Goal: Task Accomplishment & Management: Use online tool/utility

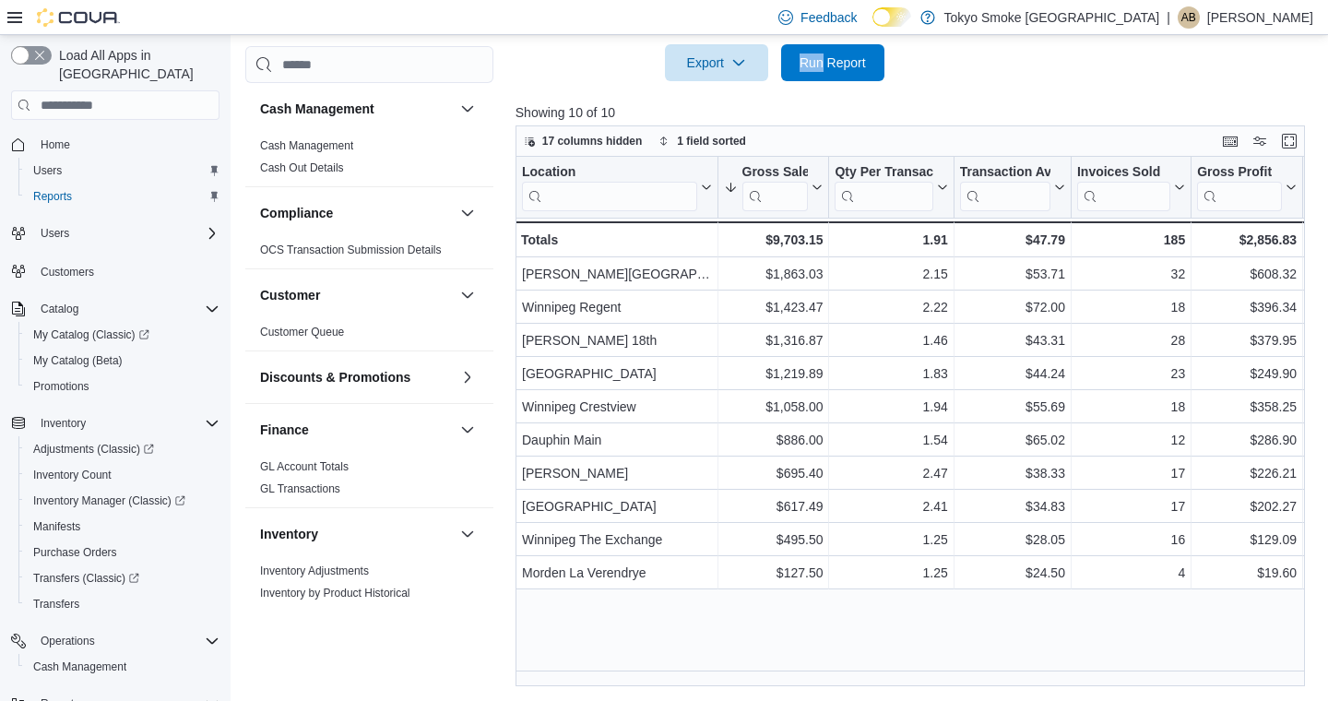
scroll to position [1033, 0]
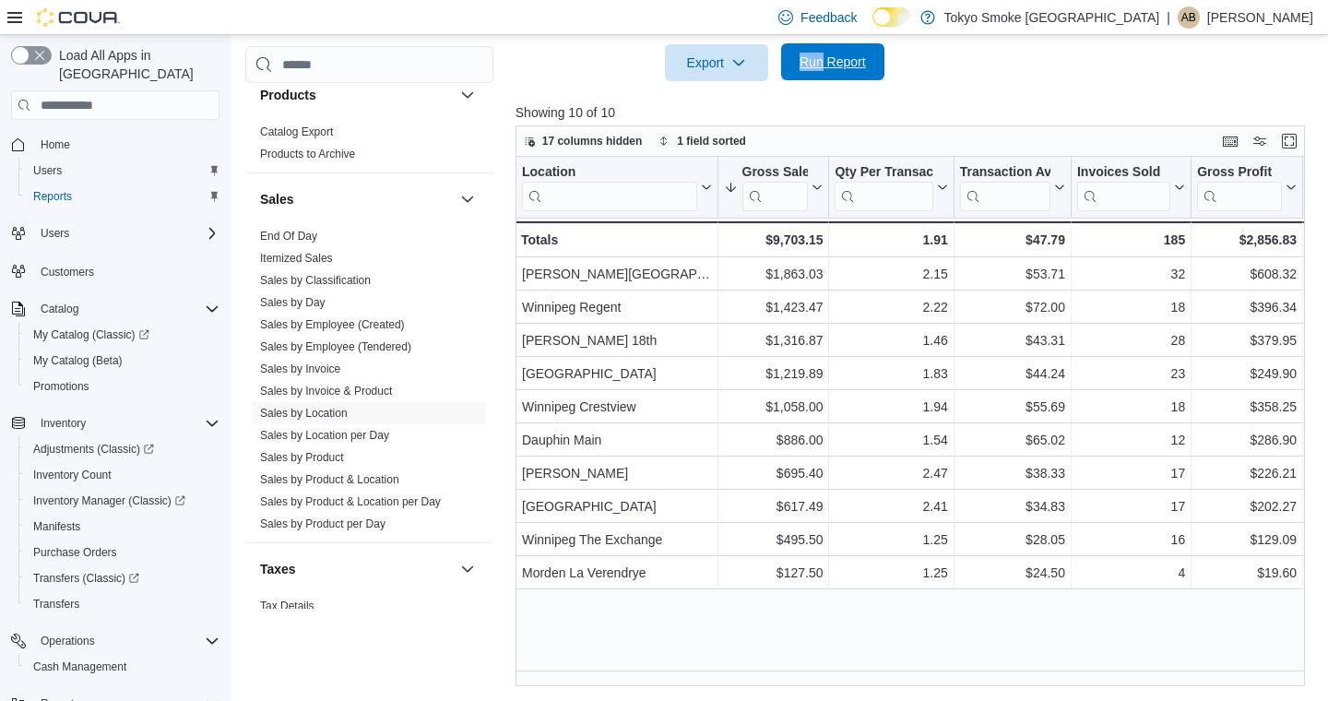
click at [853, 65] on span "Run Report" at bounding box center [833, 62] width 66 height 18
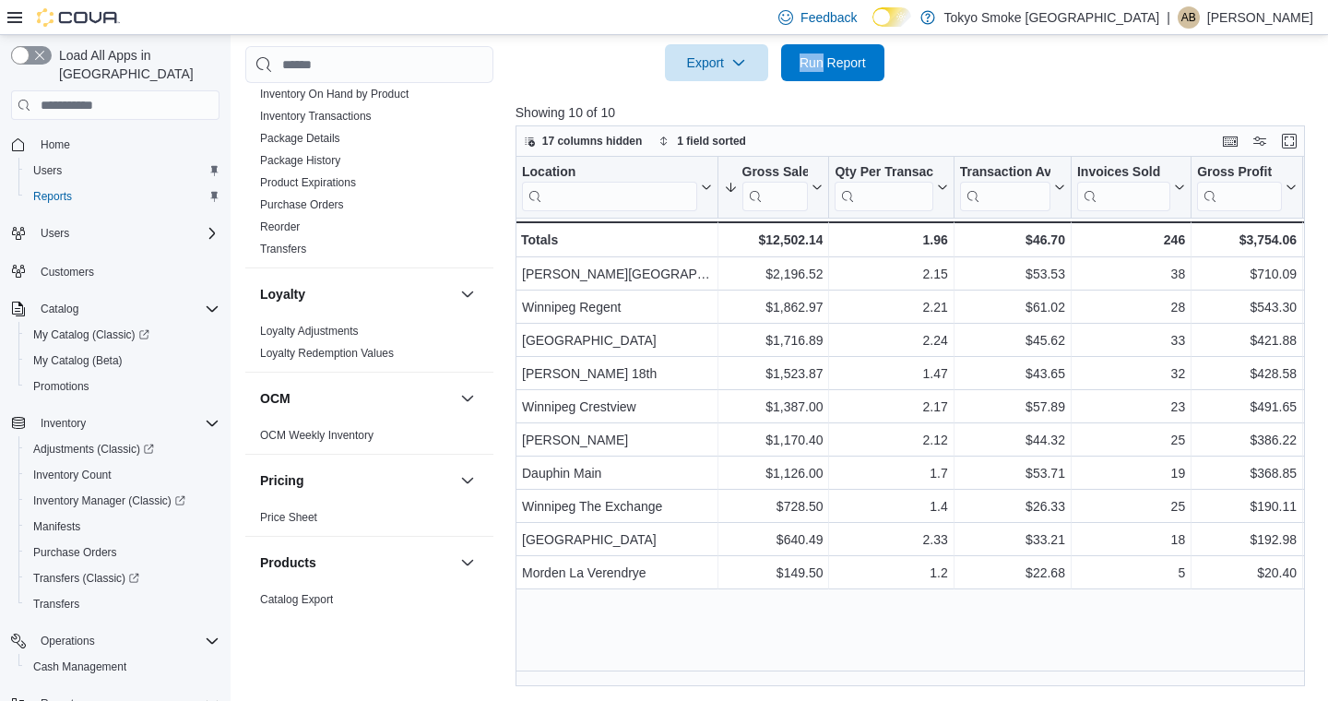
scroll to position [0, 0]
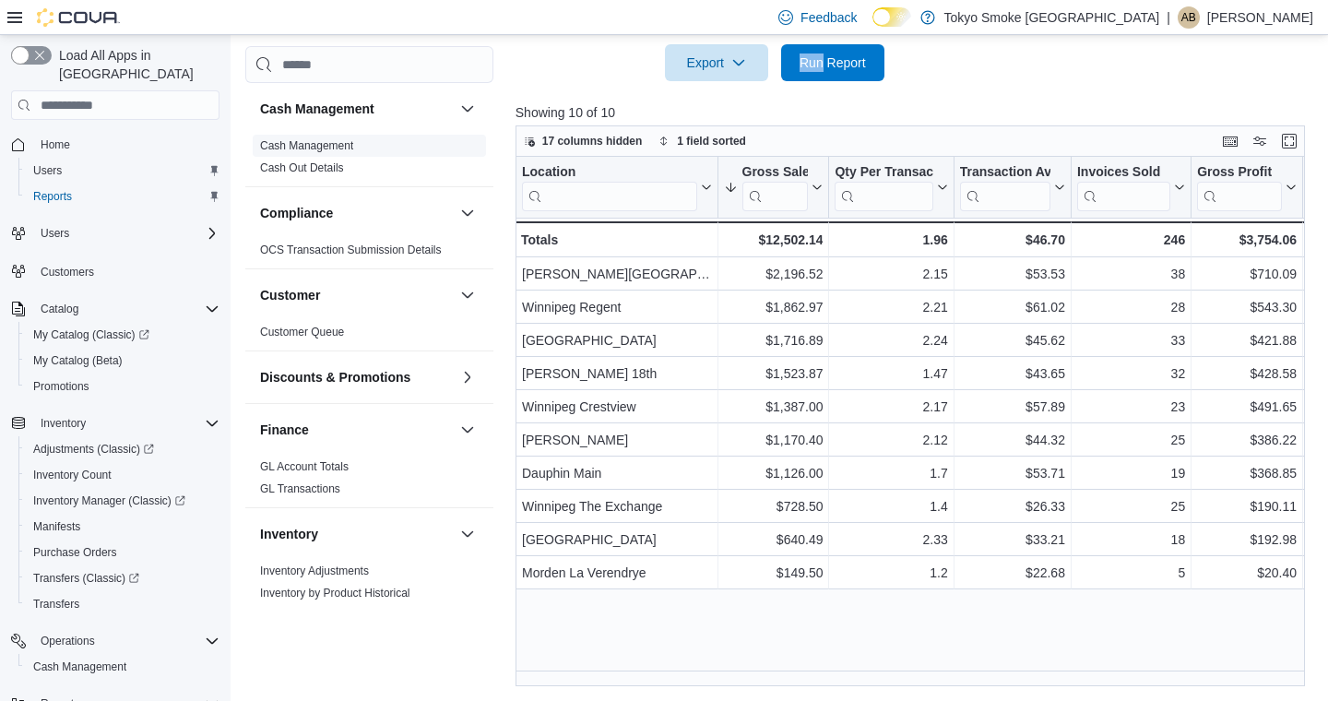
click at [300, 147] on link "Cash Management" at bounding box center [306, 145] width 93 height 13
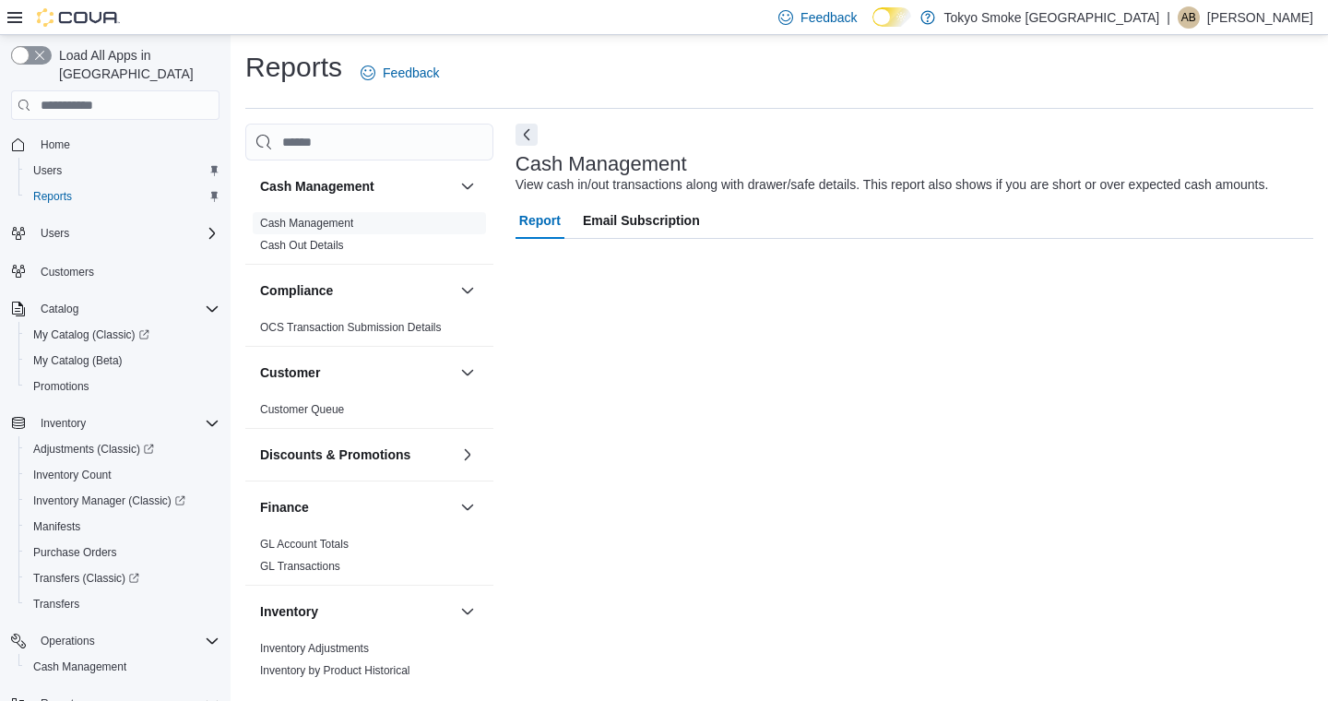
scroll to position [1, 0]
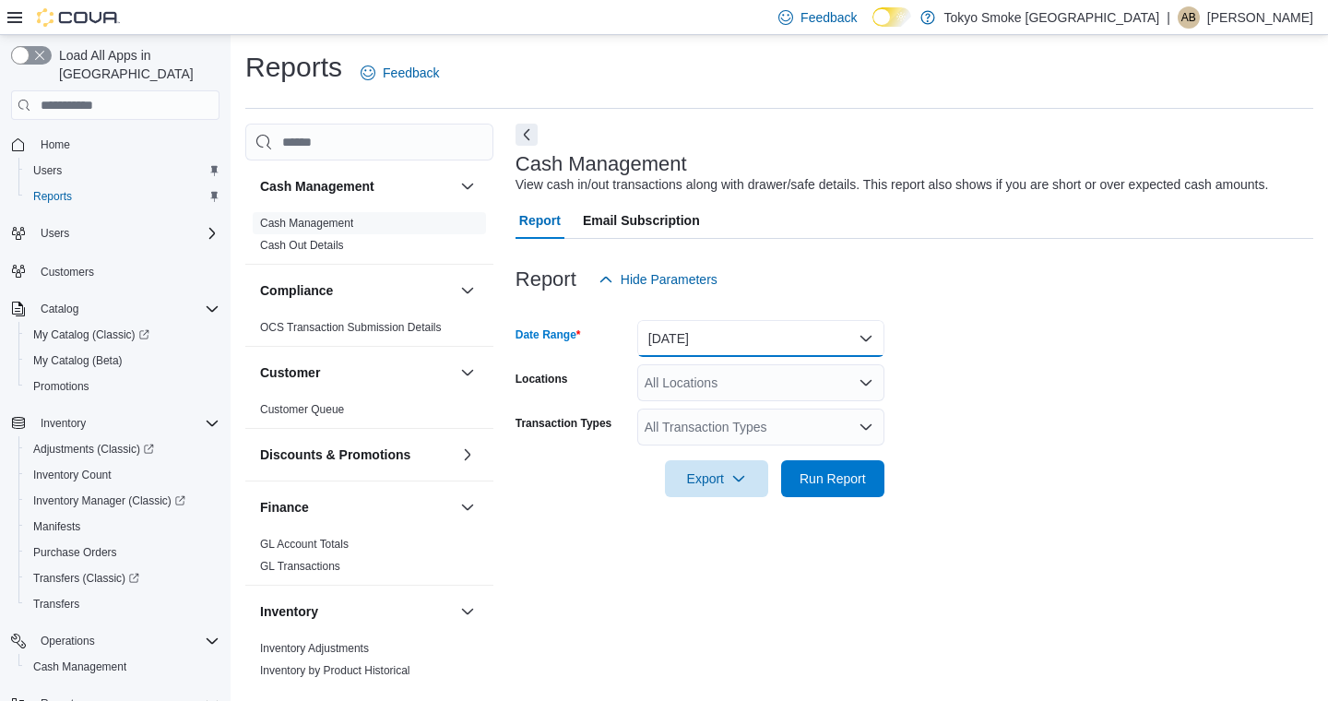
click at [783, 327] on button "[DATE]" at bounding box center [760, 338] width 247 height 37
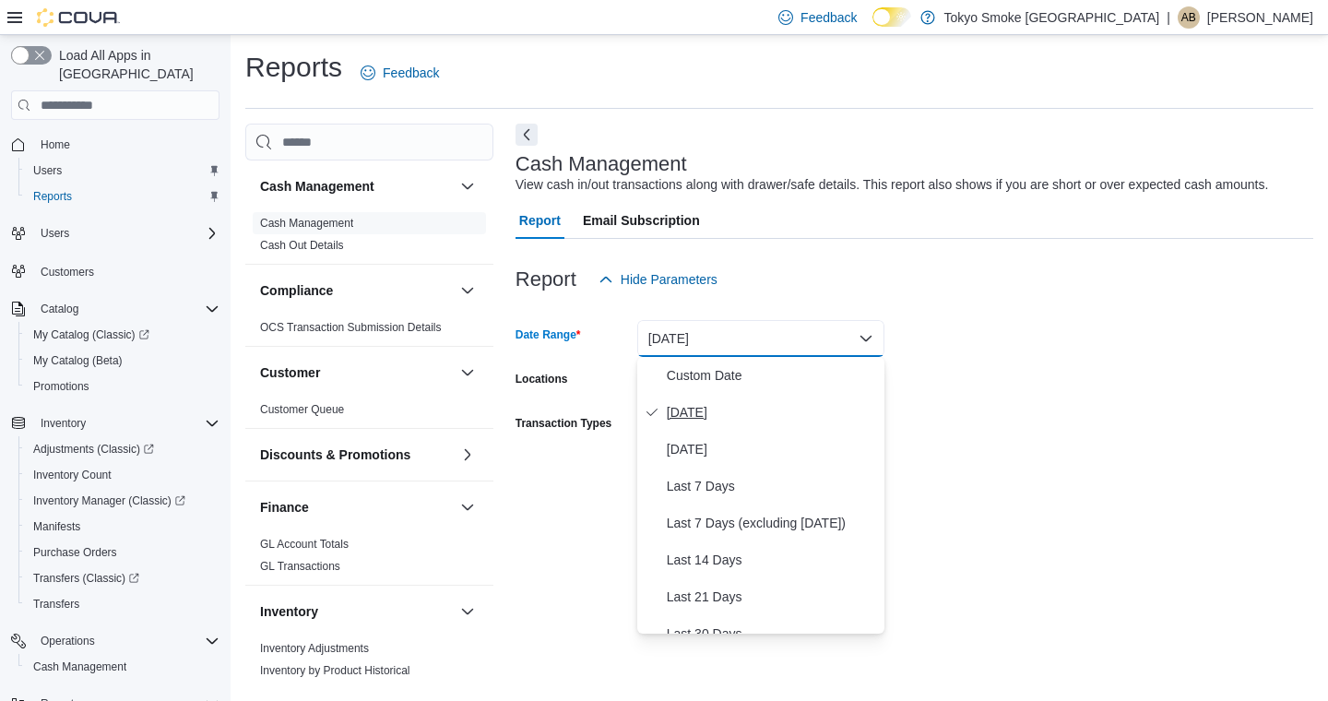
click at [687, 418] on span "[DATE]" at bounding box center [772, 412] width 210 height 22
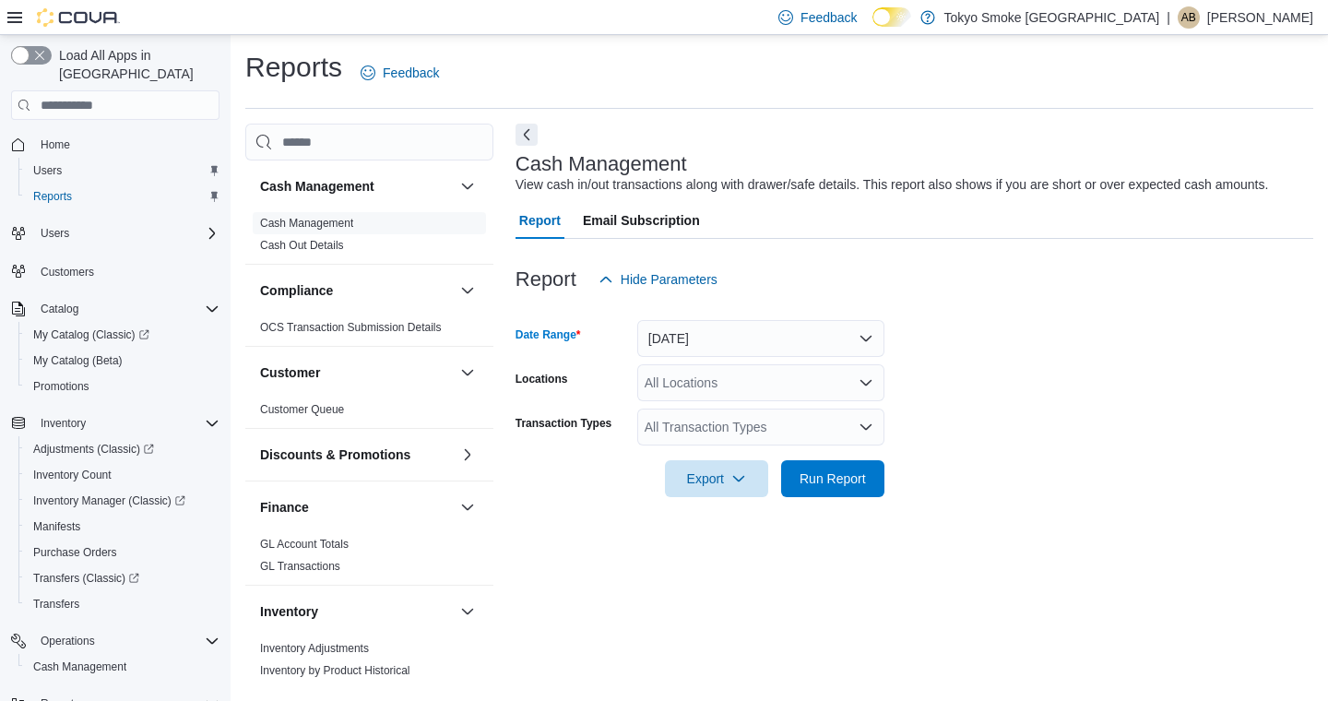
click at [739, 393] on div "All Locations" at bounding box center [760, 382] width 247 height 37
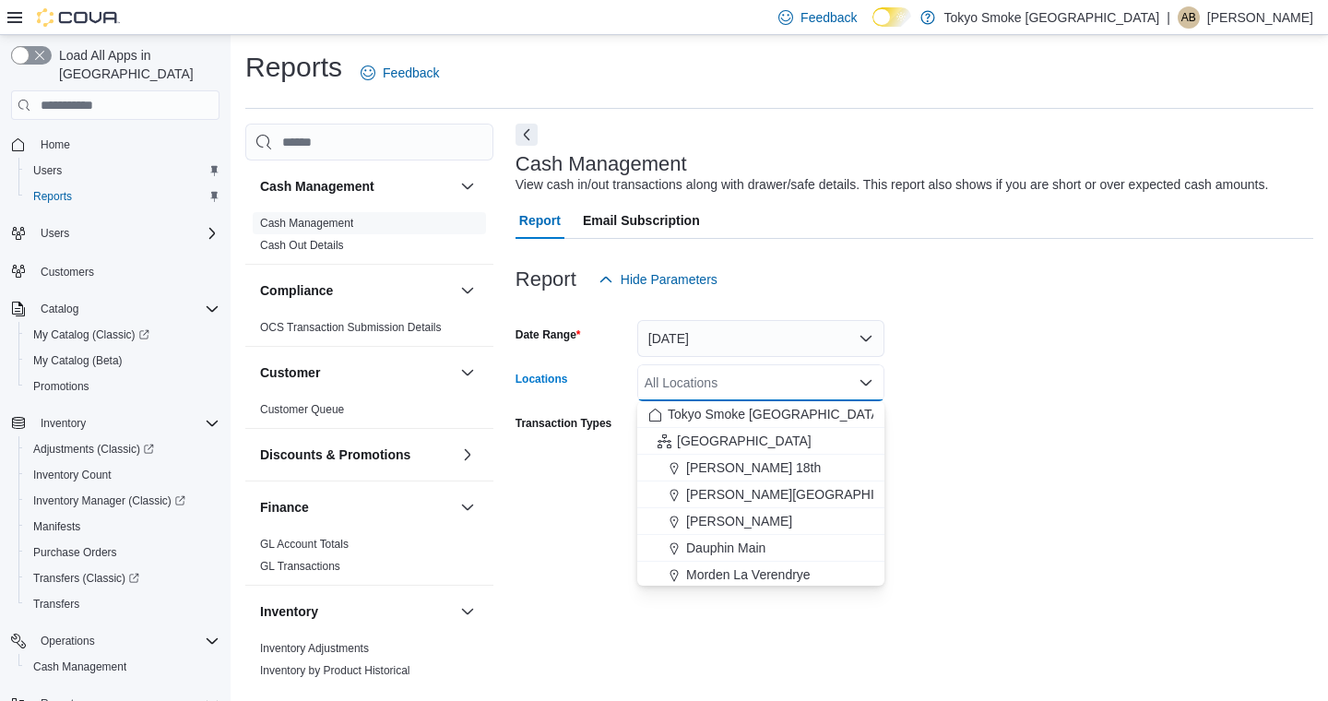
click at [1062, 320] on form "Date Range [DATE] Locations All Locations Combo box. Selected. Combo box input.…" at bounding box center [915, 397] width 798 height 199
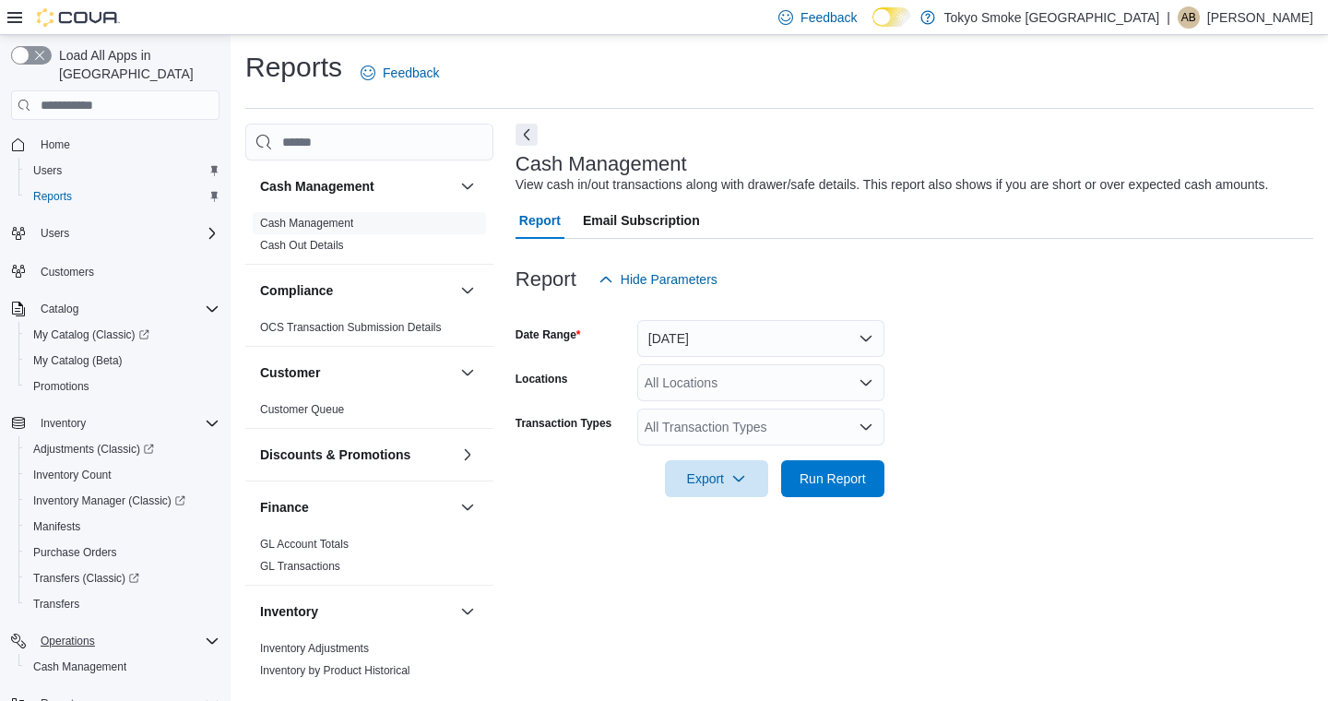
scroll to position [159, 0]
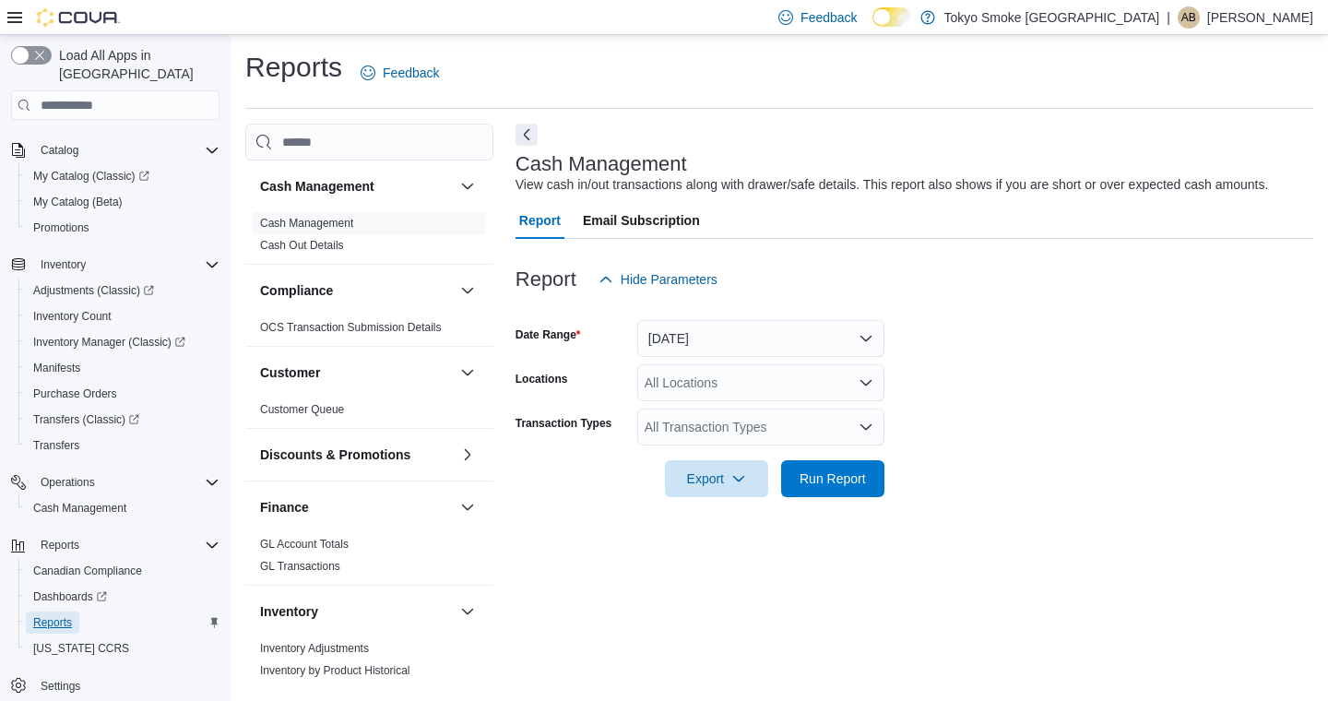
click at [66, 615] on span "Reports" at bounding box center [52, 622] width 39 height 15
click at [714, 345] on button "[DATE]" at bounding box center [760, 338] width 247 height 37
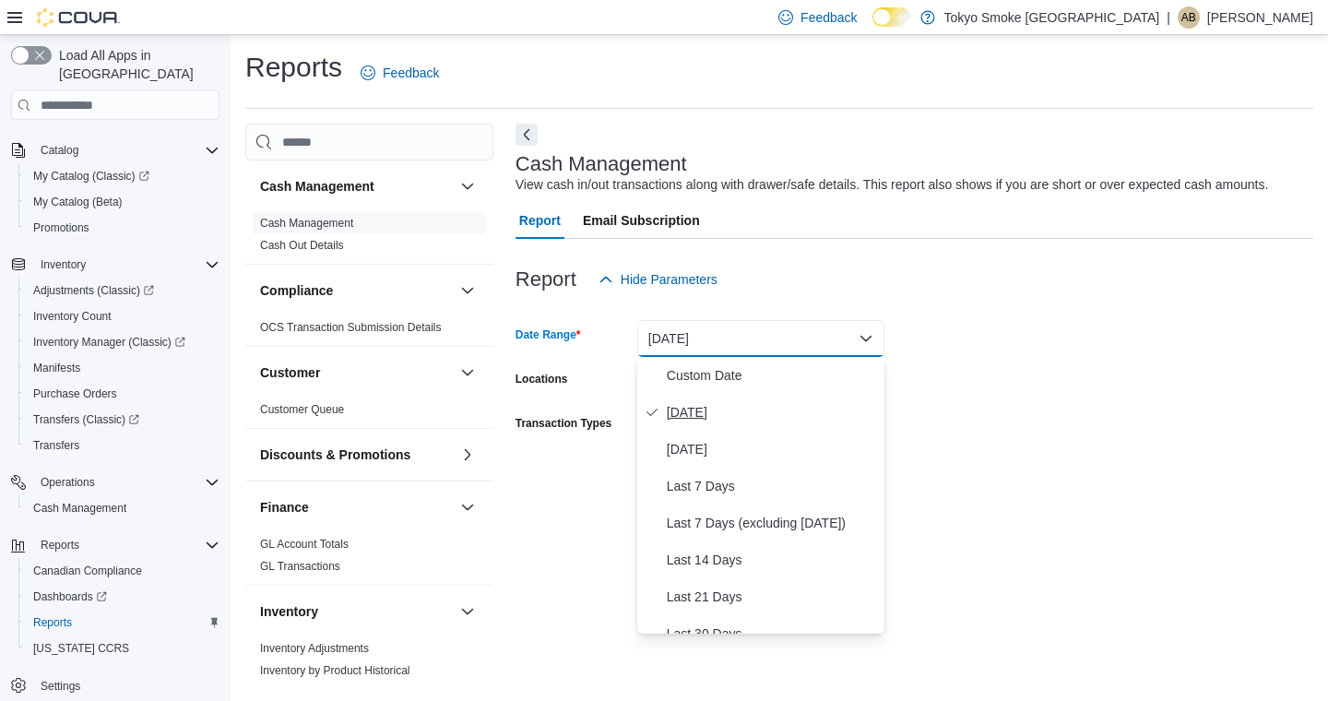
click at [690, 422] on span "[DATE]" at bounding box center [772, 412] width 210 height 22
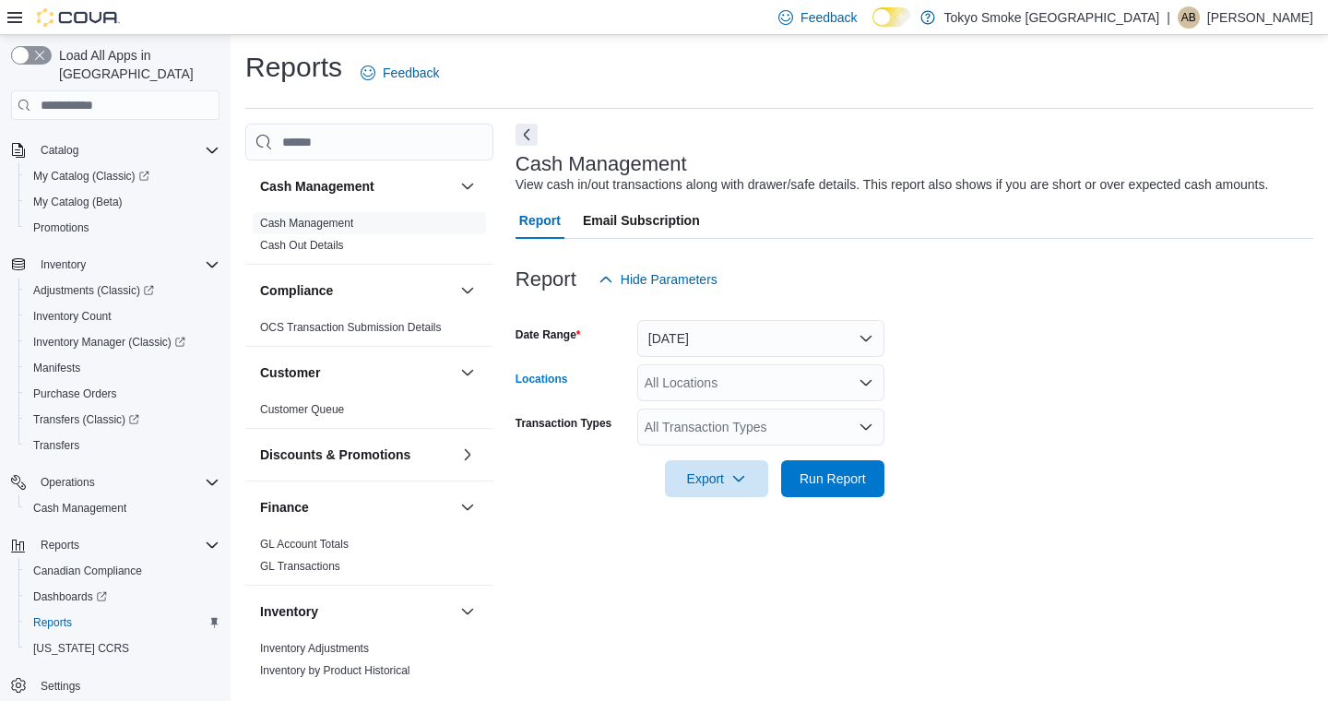
click at [690, 374] on div "All Locations" at bounding box center [760, 382] width 247 height 37
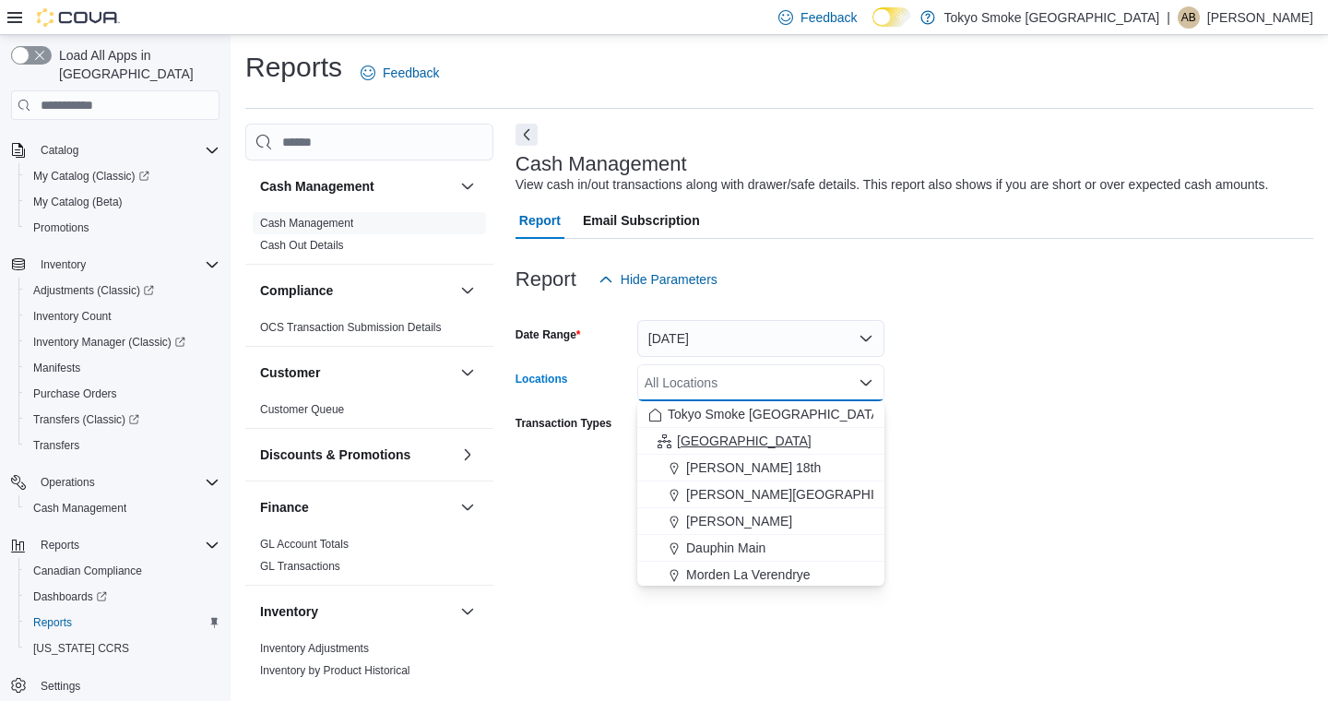
click at [712, 438] on span "[GEOGRAPHIC_DATA]" at bounding box center [744, 441] width 135 height 18
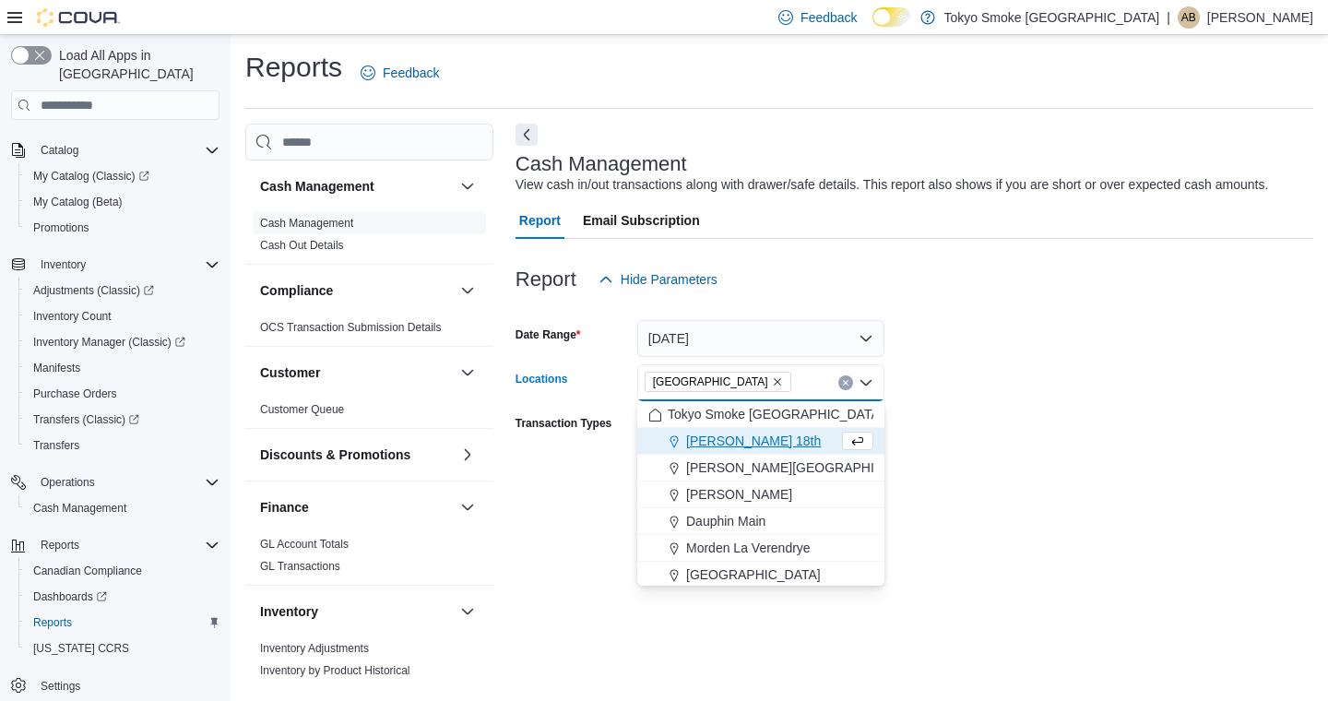
click at [849, 384] on button "Clear input" at bounding box center [845, 382] width 15 height 15
click at [968, 368] on form "Date Range [DATE] Locations All Locations Combo box. Selected. Combo box input.…" at bounding box center [915, 397] width 798 height 199
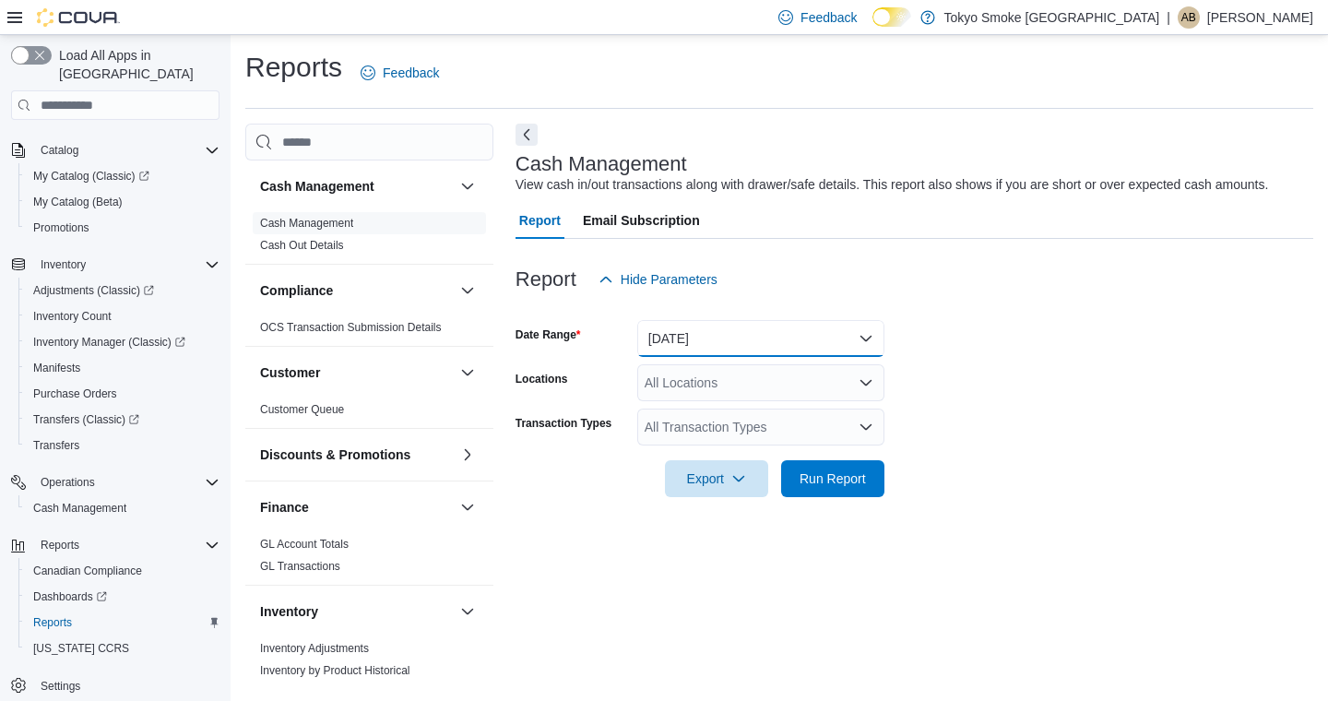
click at [698, 349] on button "[DATE]" at bounding box center [760, 338] width 247 height 37
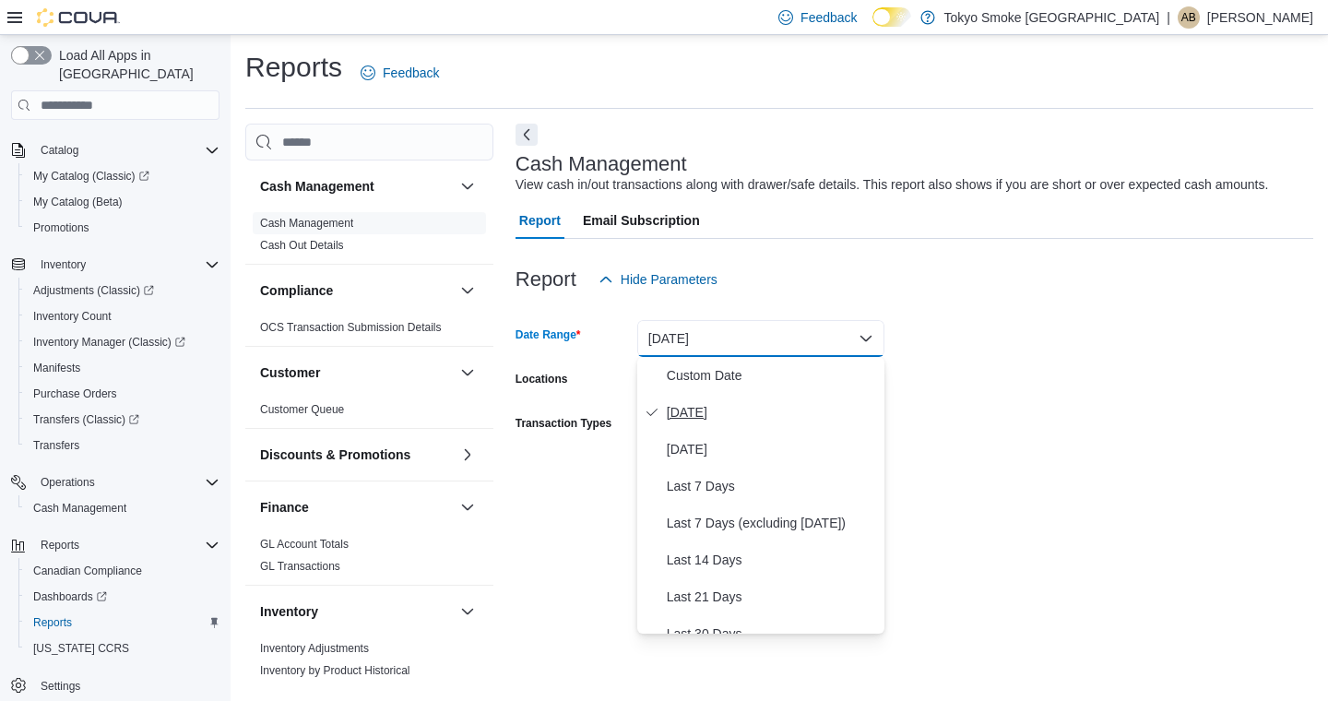
click at [695, 409] on span "[DATE]" at bounding box center [772, 412] width 210 height 22
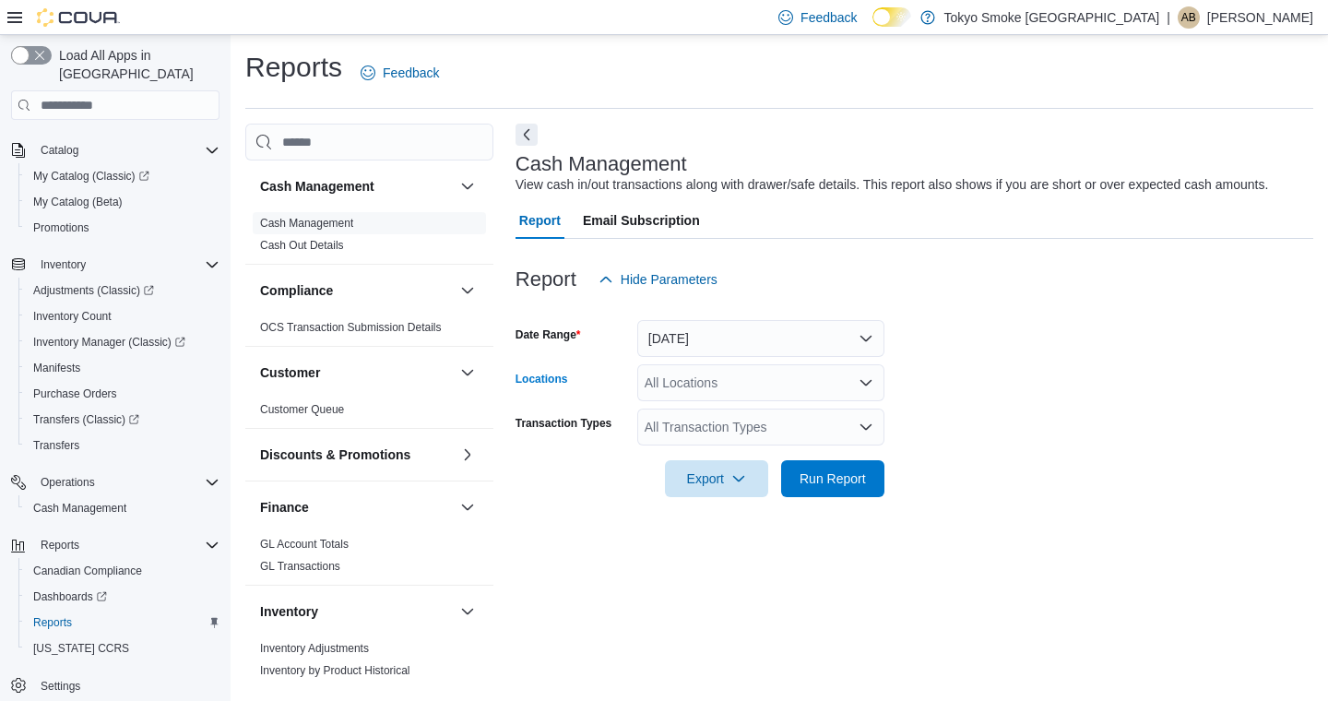
click at [726, 383] on div "All Locations" at bounding box center [760, 382] width 247 height 37
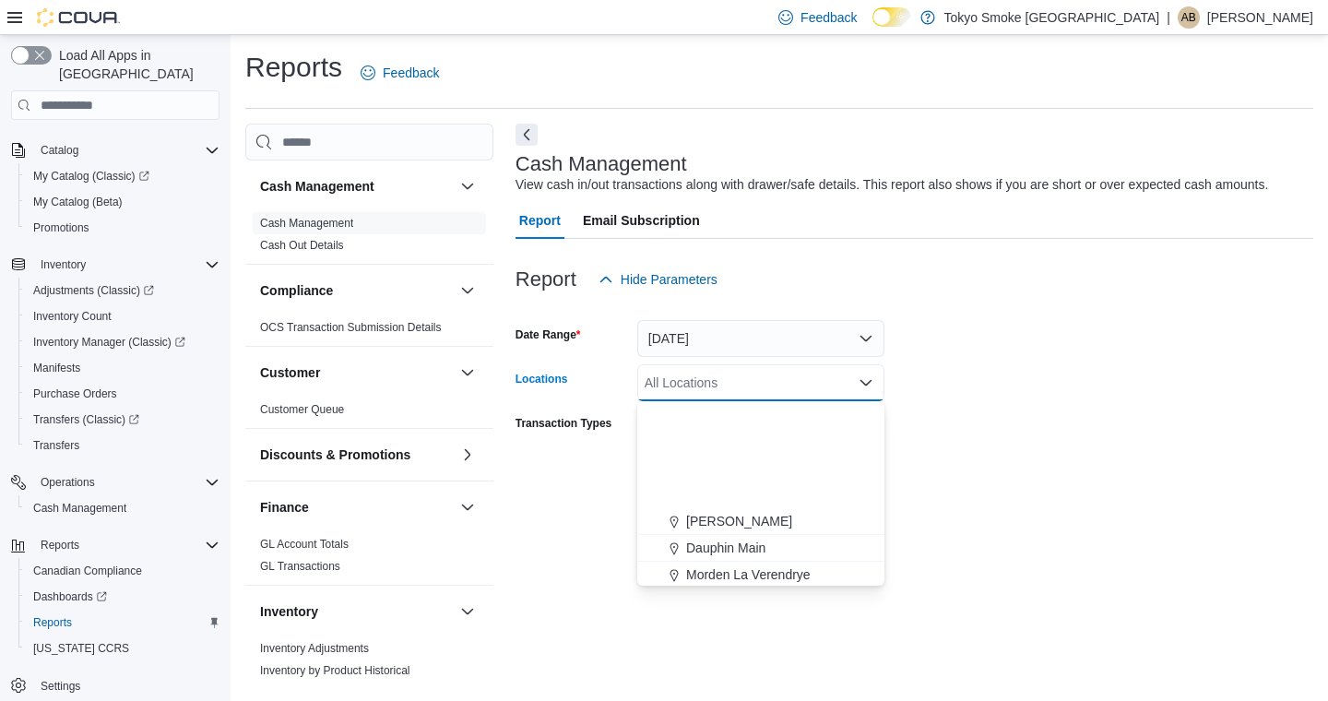
scroll to position [161, 0]
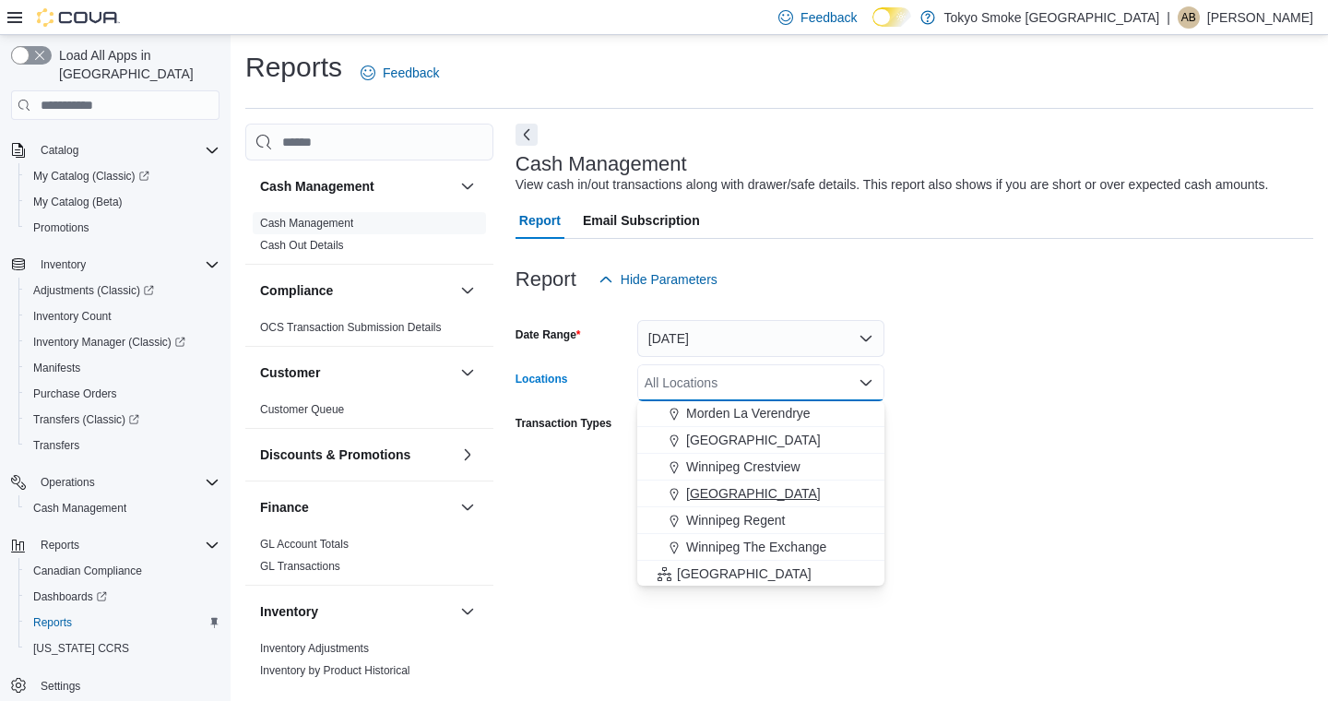
click at [791, 493] on span "[GEOGRAPHIC_DATA]" at bounding box center [753, 493] width 135 height 18
click at [1044, 452] on div at bounding box center [915, 452] width 798 height 15
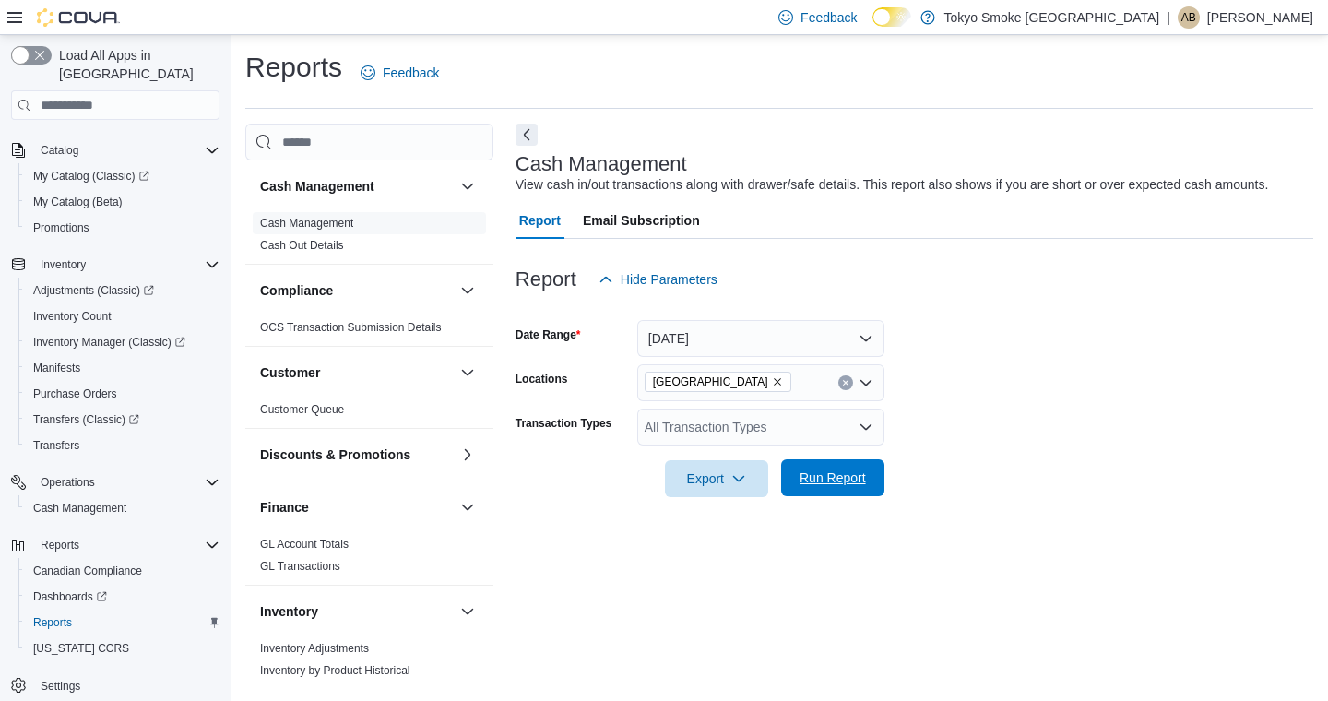
click at [859, 478] on span "Run Report" at bounding box center [833, 478] width 66 height 18
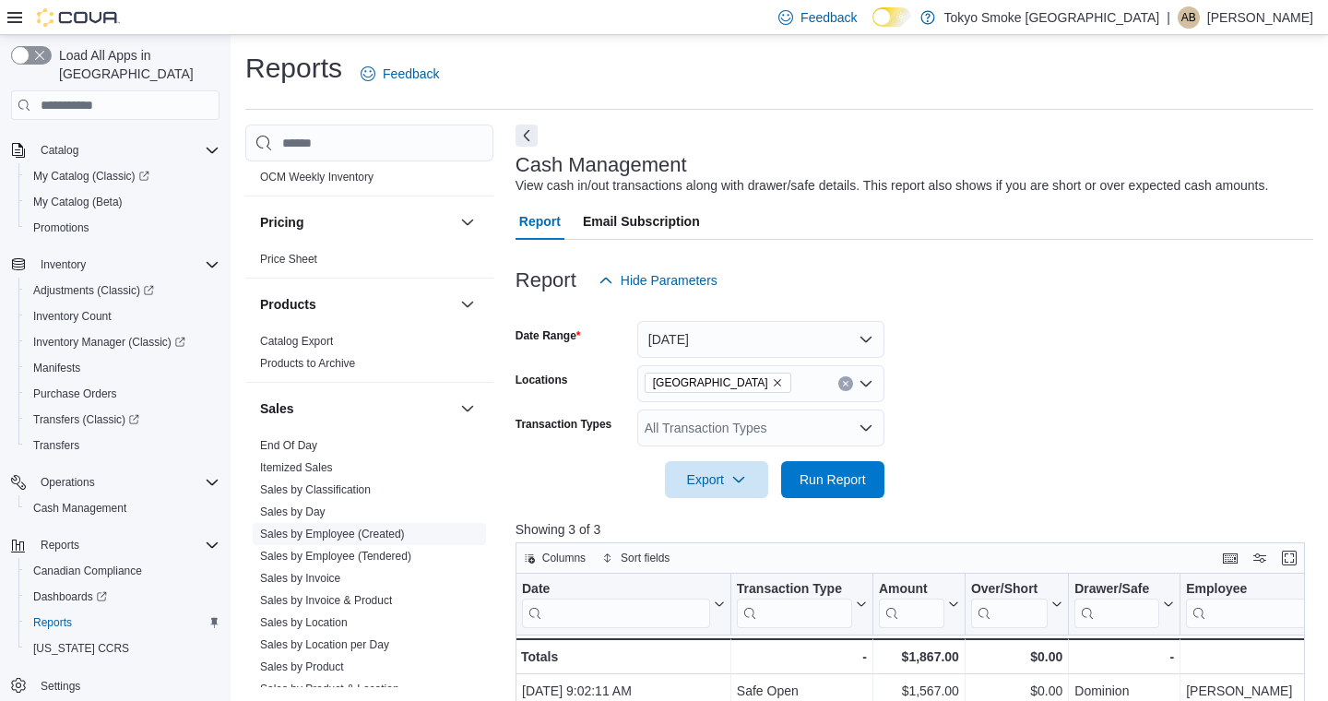
scroll to position [905, 0]
click at [303, 617] on link "Sales by Location" at bounding box center [304, 619] width 88 height 13
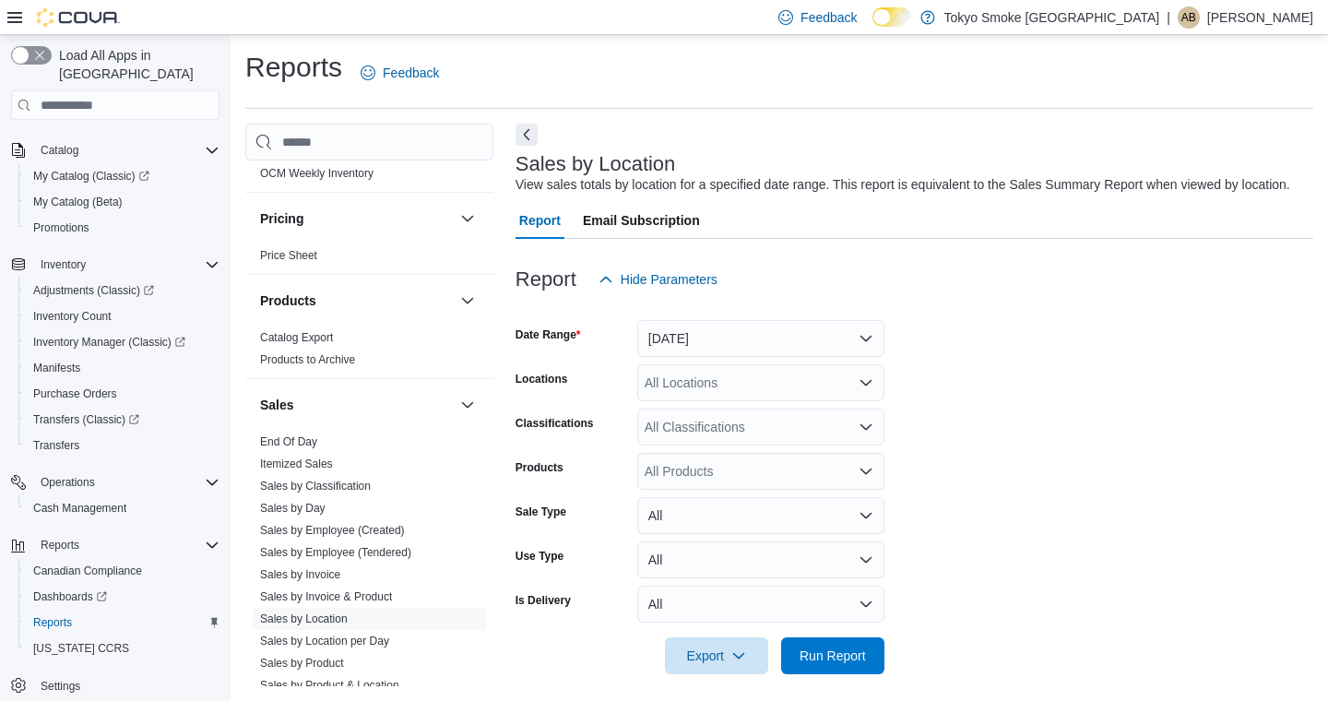
scroll to position [30, 0]
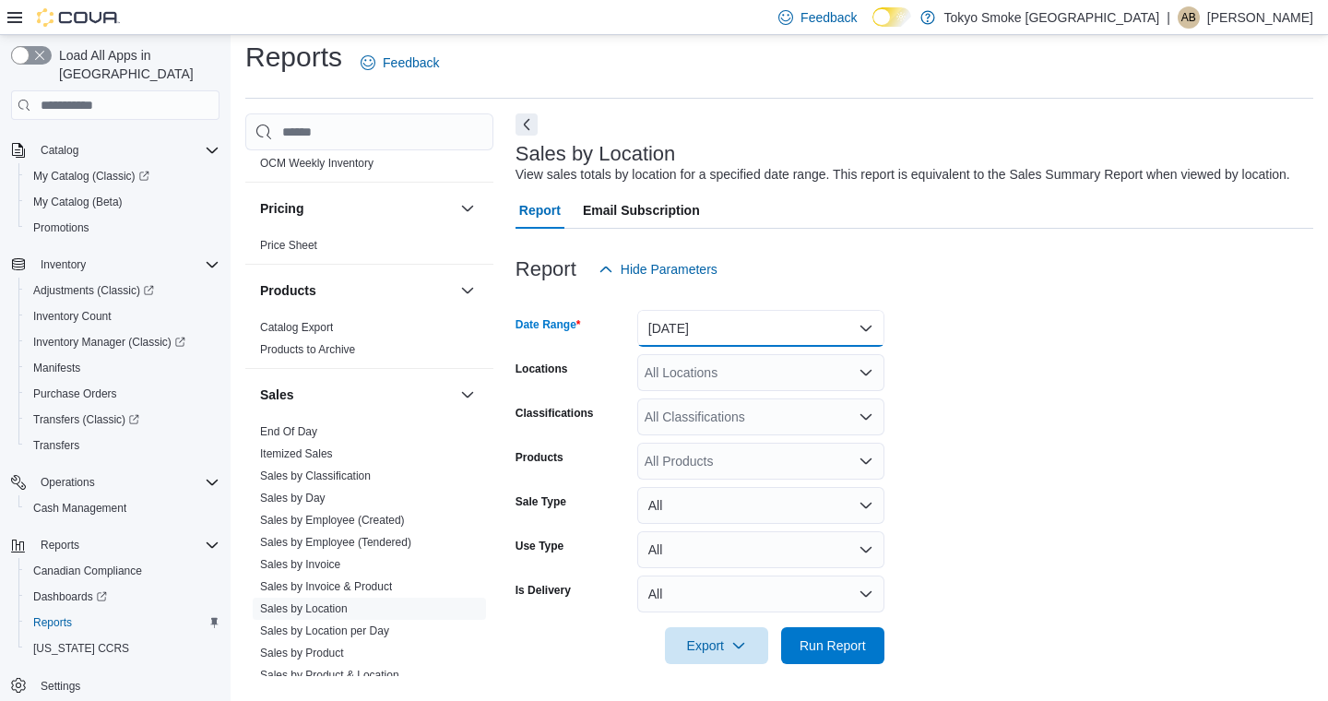
click at [674, 329] on button "[DATE]" at bounding box center [760, 328] width 247 height 37
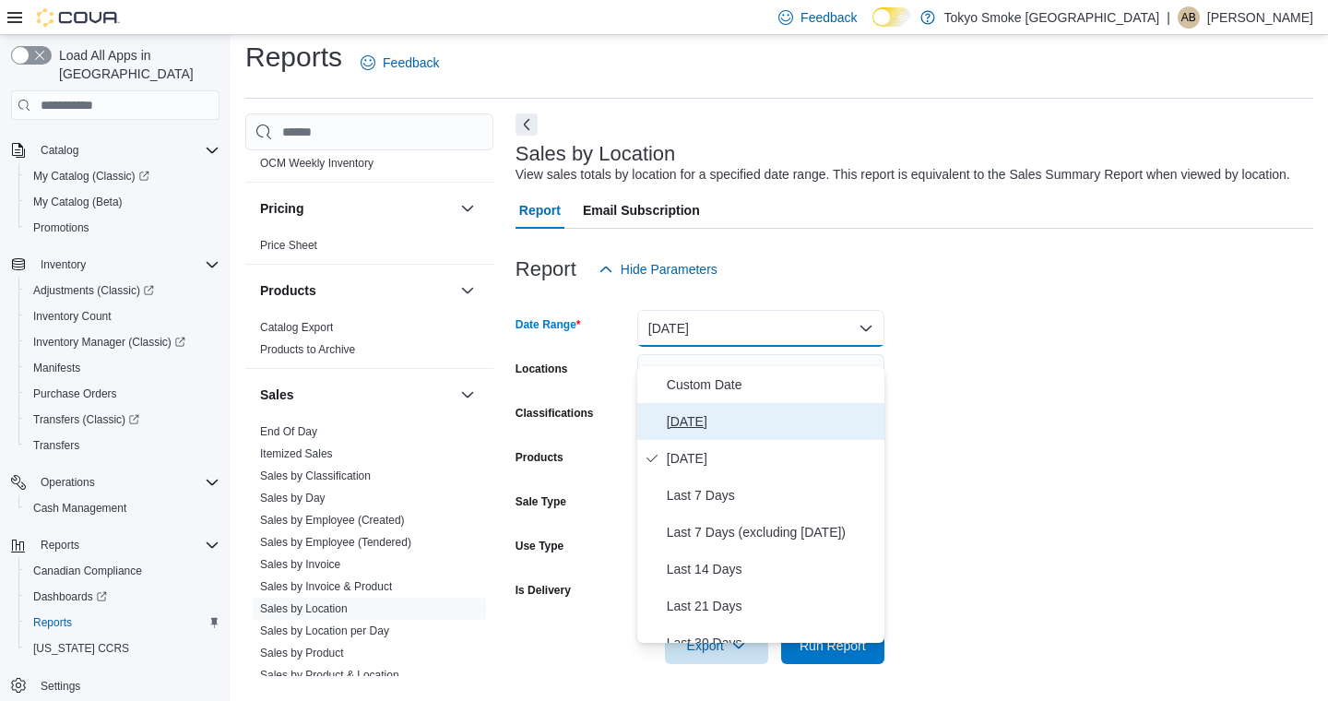
click at [673, 410] on span "[DATE]" at bounding box center [772, 421] width 210 height 22
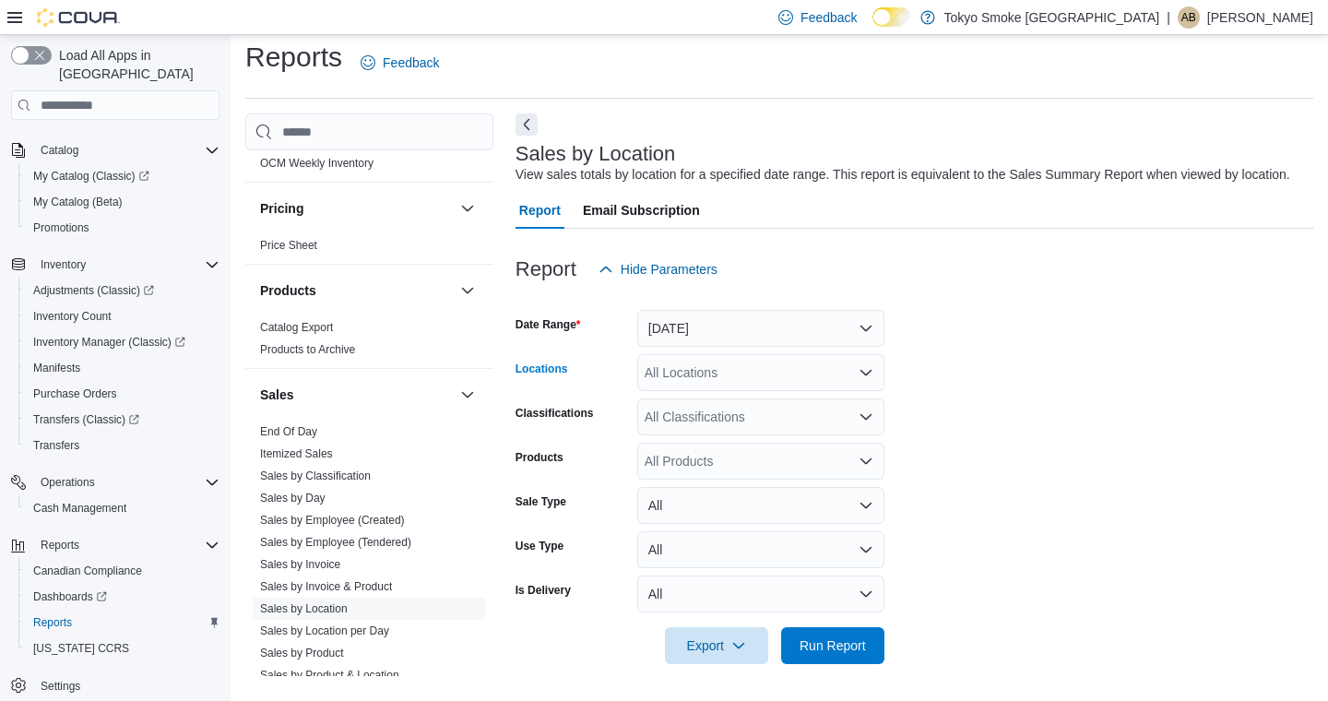
click at [678, 375] on div "All Locations" at bounding box center [760, 372] width 247 height 37
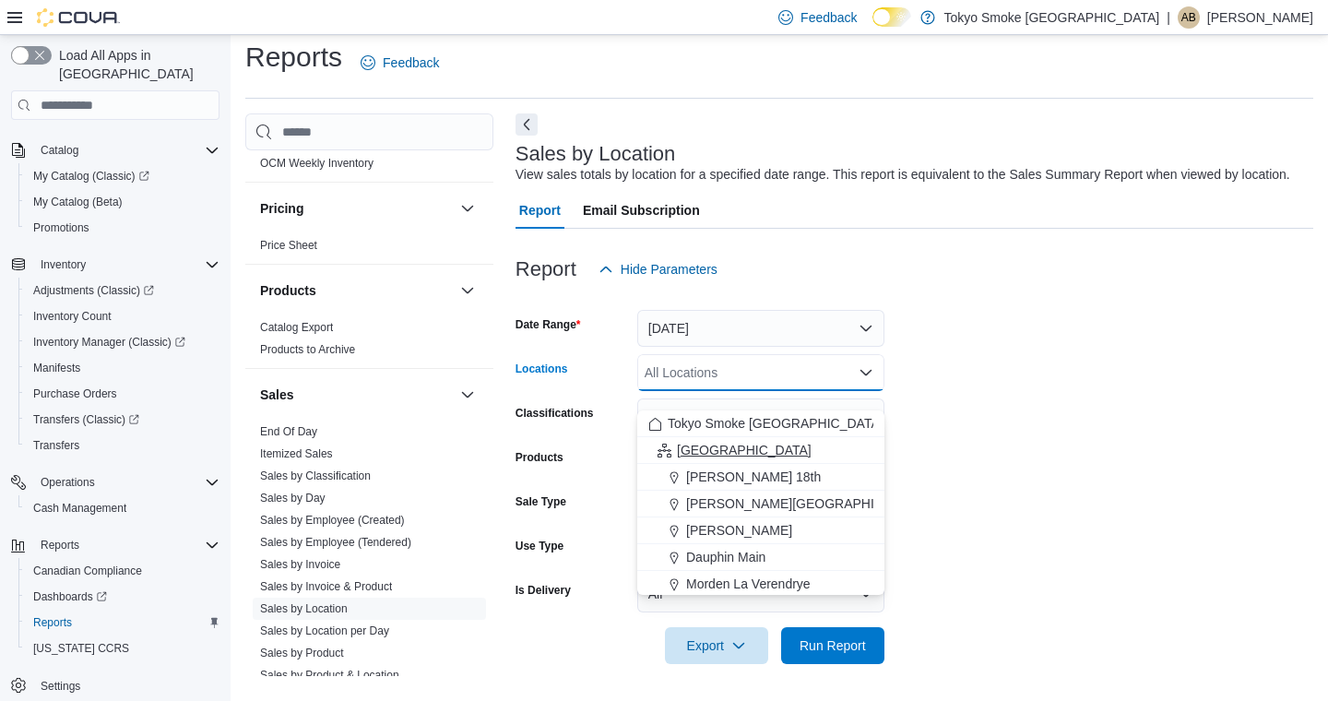
click at [680, 441] on span "[GEOGRAPHIC_DATA]" at bounding box center [744, 450] width 135 height 18
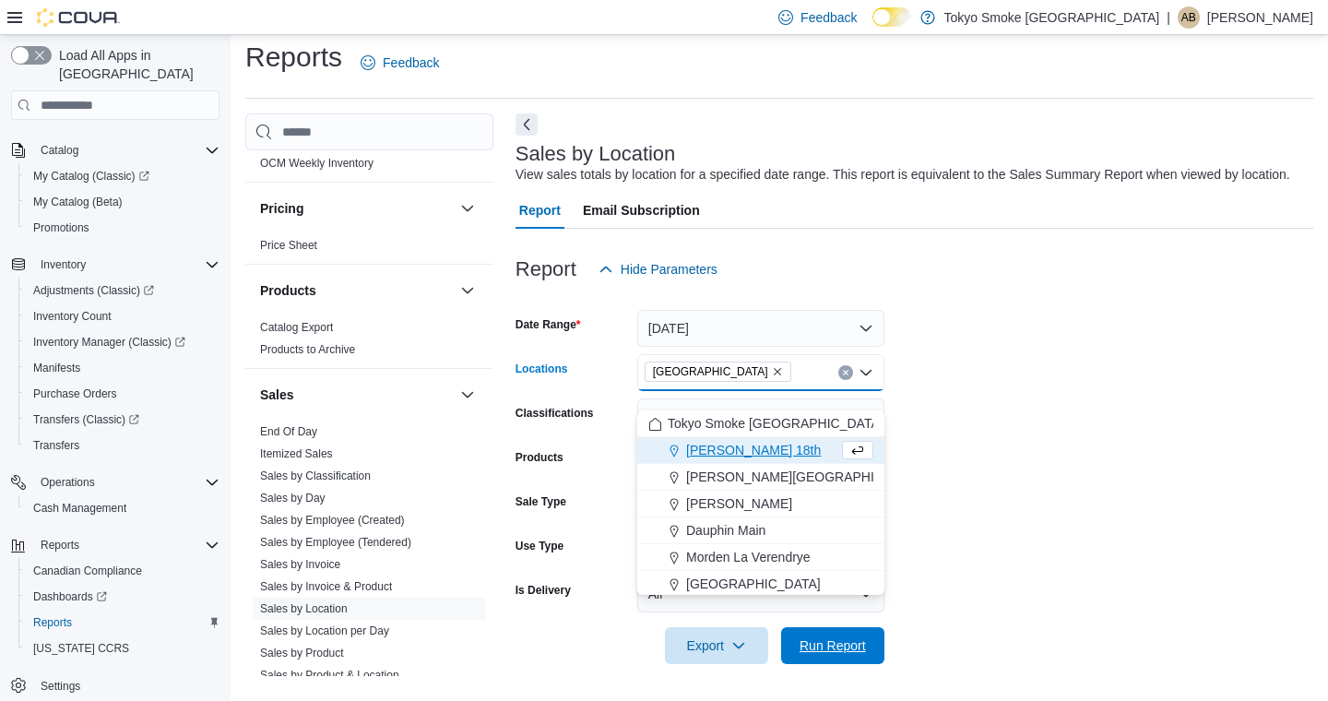
click at [848, 639] on span "Run Report" at bounding box center [833, 645] width 66 height 18
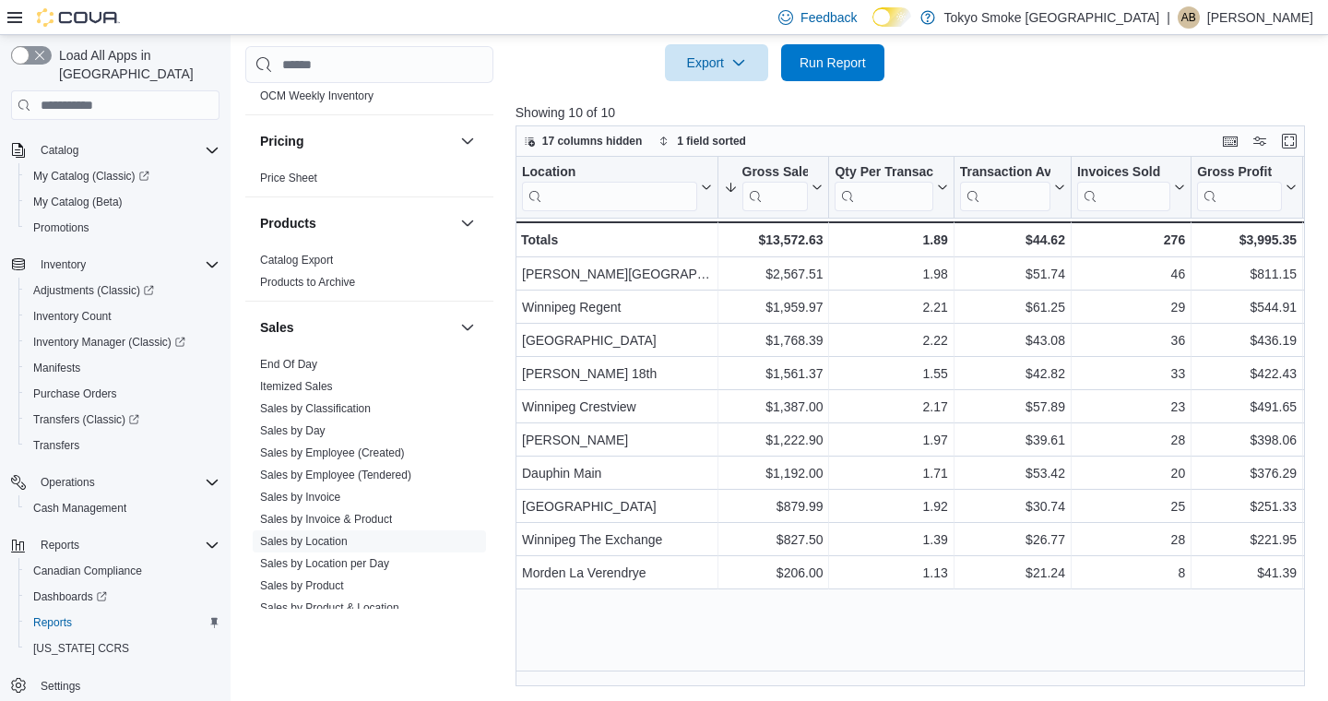
scroll to position [599, 0]
click at [849, 64] on span "Run Report" at bounding box center [832, 61] width 81 height 37
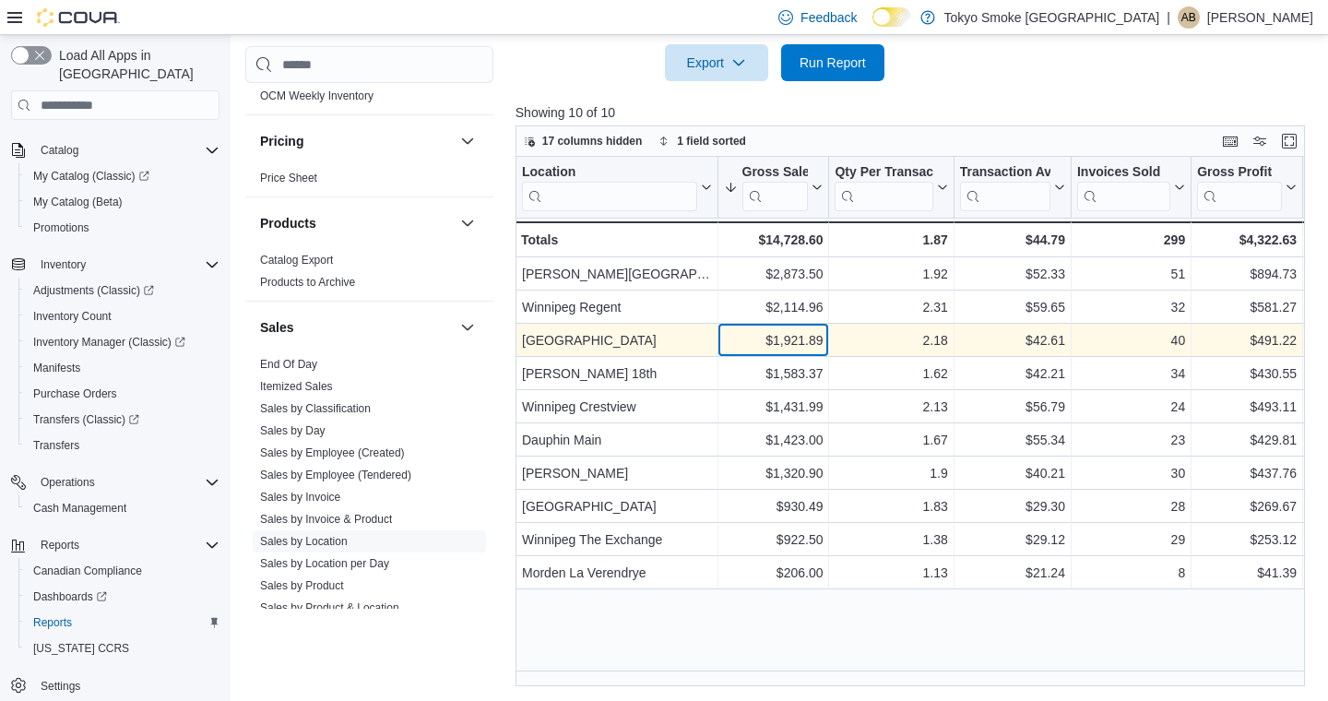
click at [769, 351] on div "$1,921.89" at bounding box center [773, 340] width 100 height 22
click at [885, 351] on div "2.18" at bounding box center [891, 340] width 113 height 22
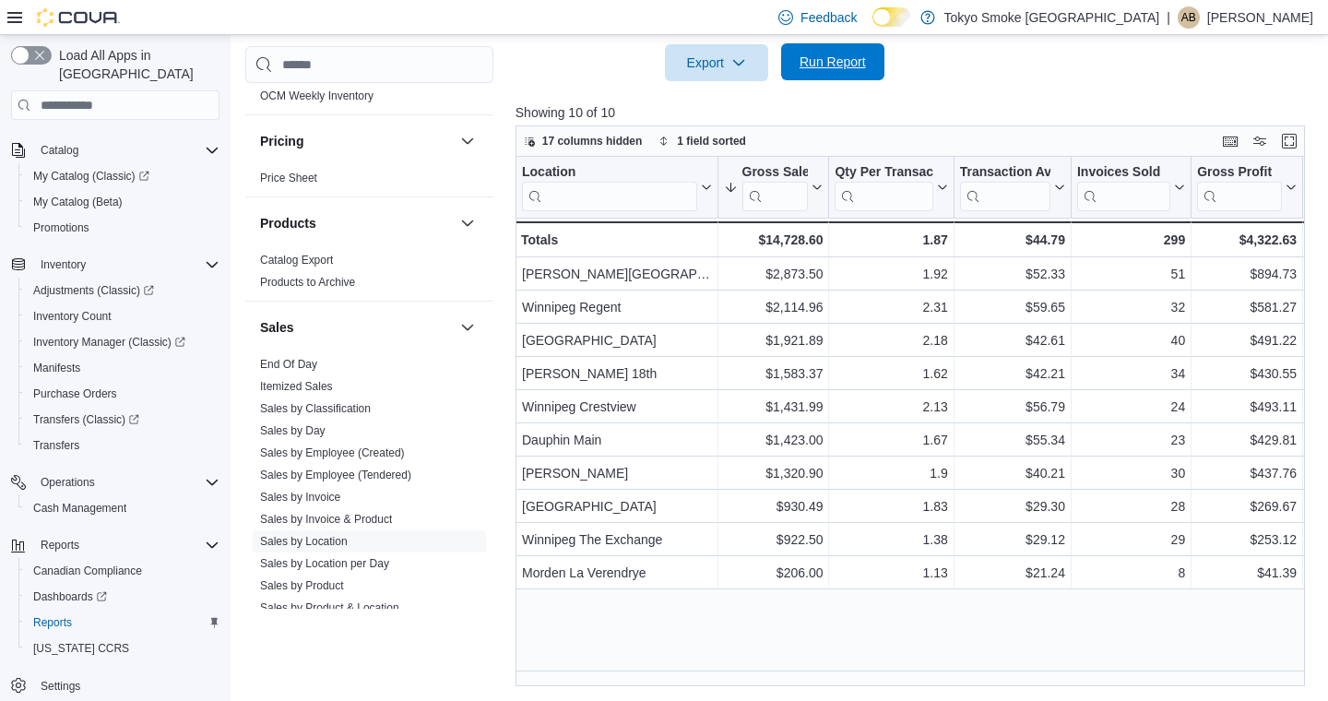
click at [840, 68] on span "Run Report" at bounding box center [833, 62] width 66 height 18
click at [821, 80] on span "Run Report" at bounding box center [832, 61] width 81 height 37
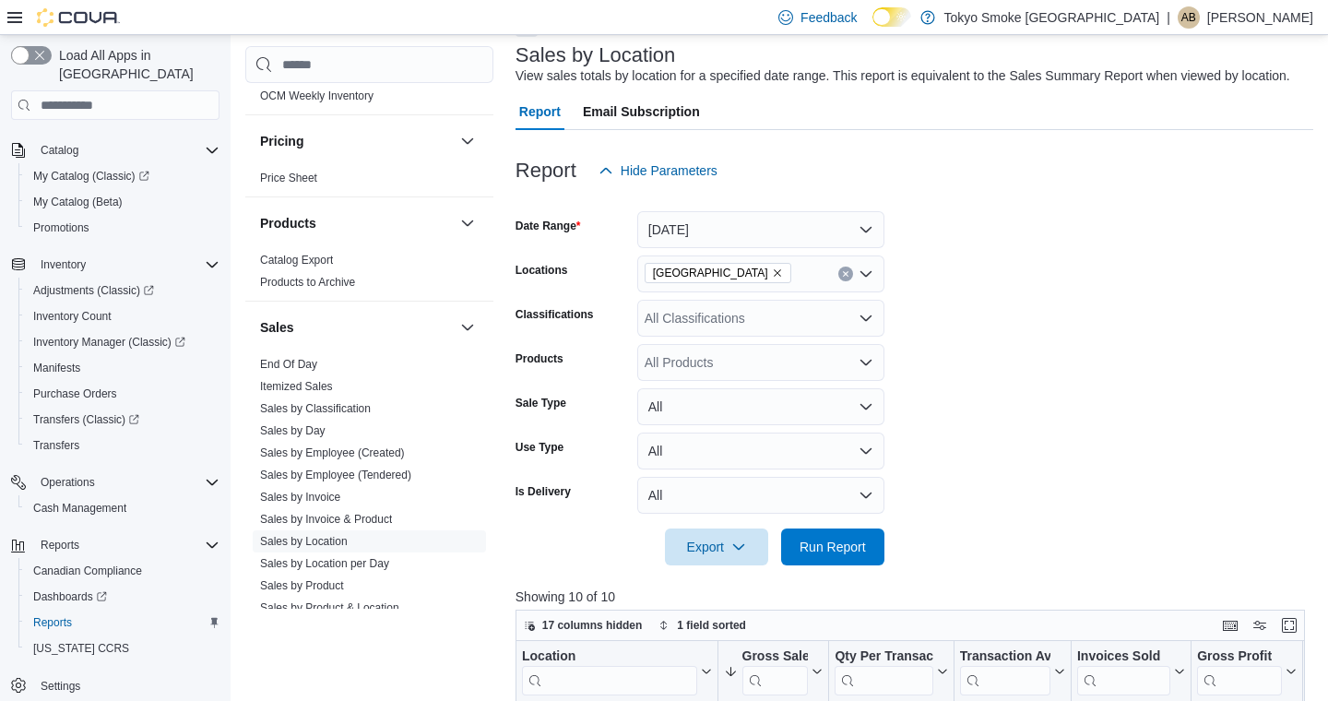
scroll to position [90, 0]
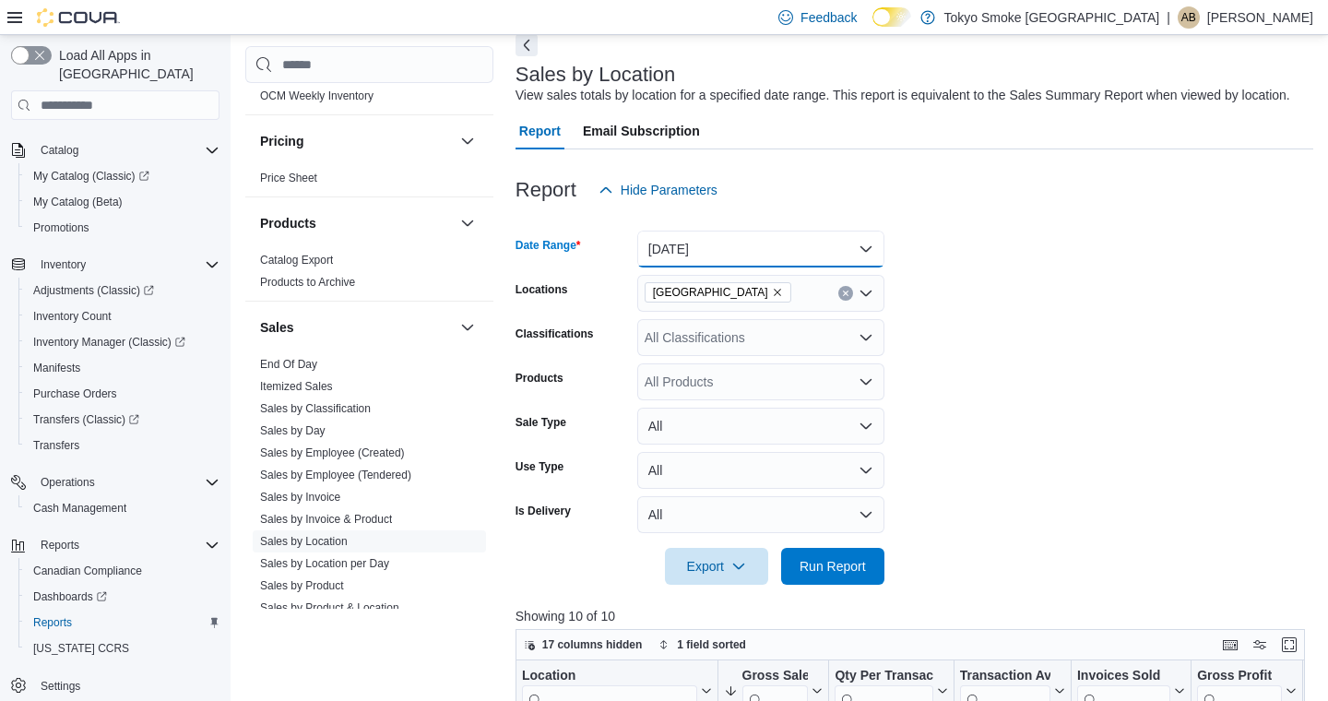
click at [672, 267] on button "[DATE]" at bounding box center [760, 249] width 247 height 37
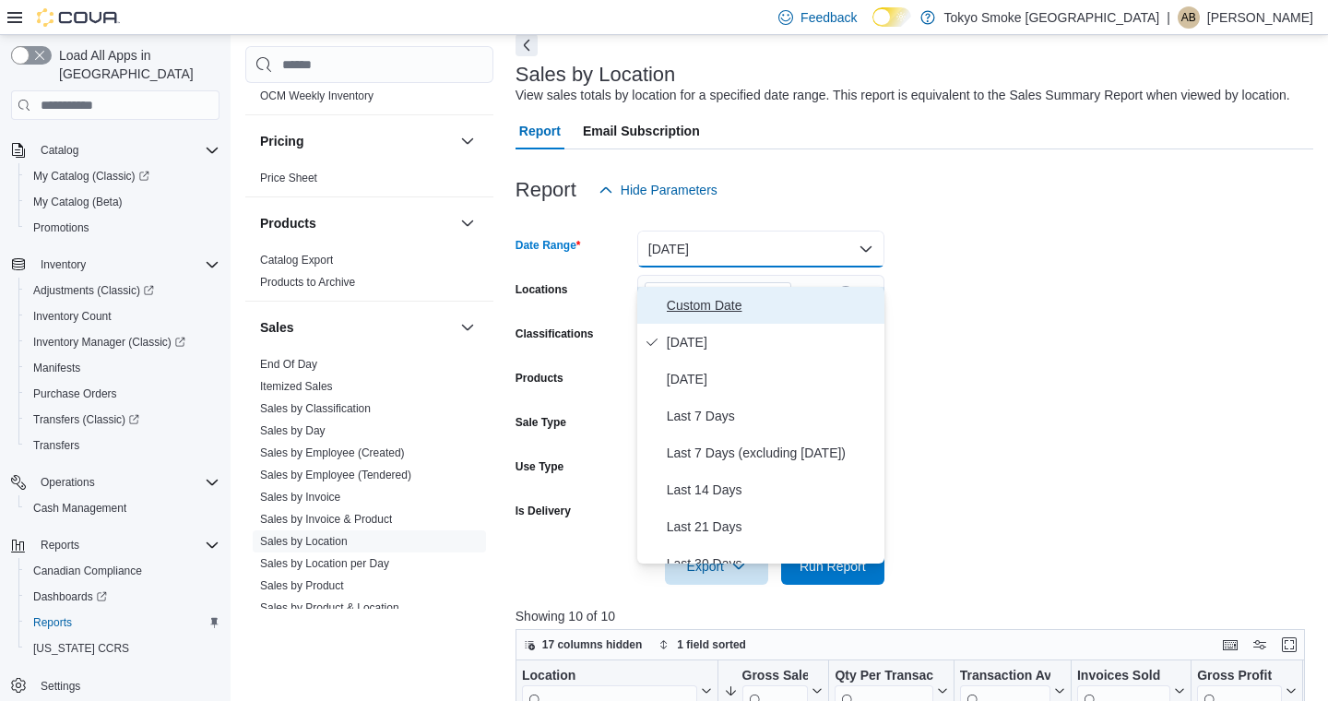
click at [683, 309] on span "Custom Date" at bounding box center [772, 305] width 210 height 22
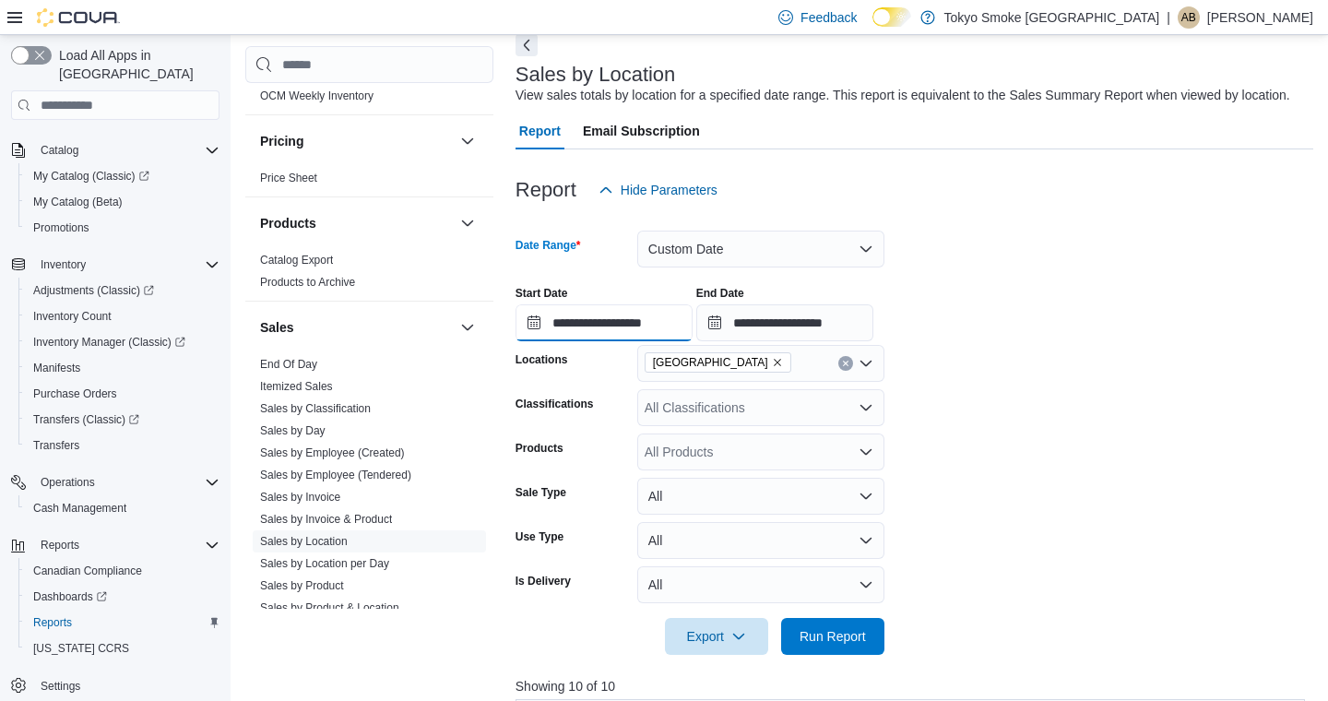
click at [609, 334] on input "**********" at bounding box center [604, 322] width 177 height 37
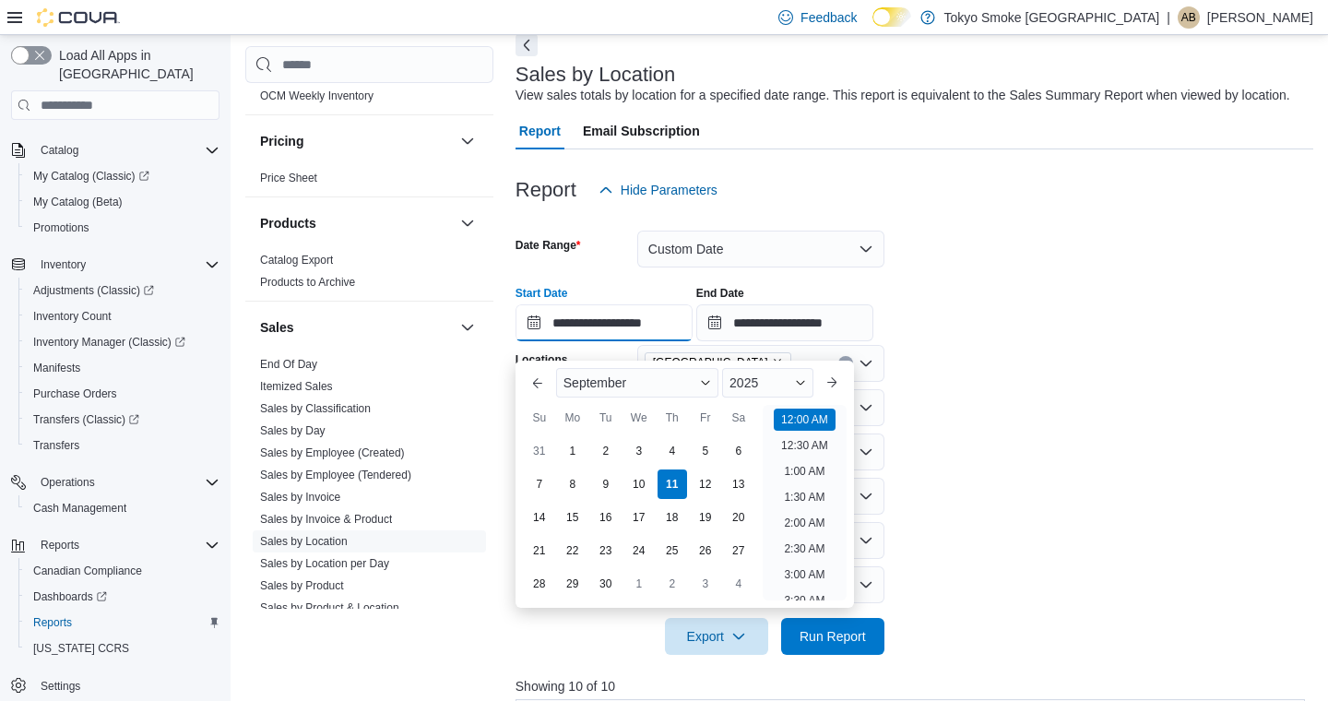
scroll to position [57, 0]
click at [773, 377] on div "2025" at bounding box center [767, 383] width 91 height 30
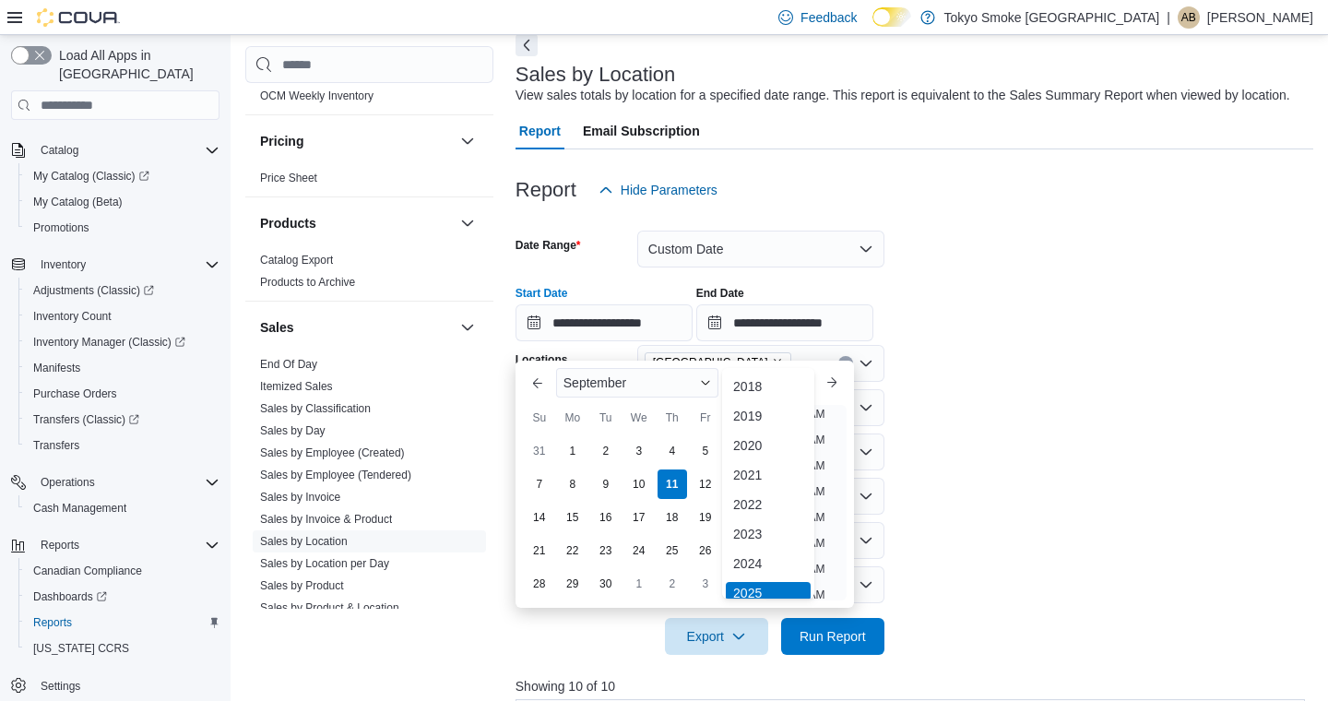
scroll to position [6, 0]
click at [770, 553] on div "2024" at bounding box center [768, 558] width 85 height 22
type input "**********"
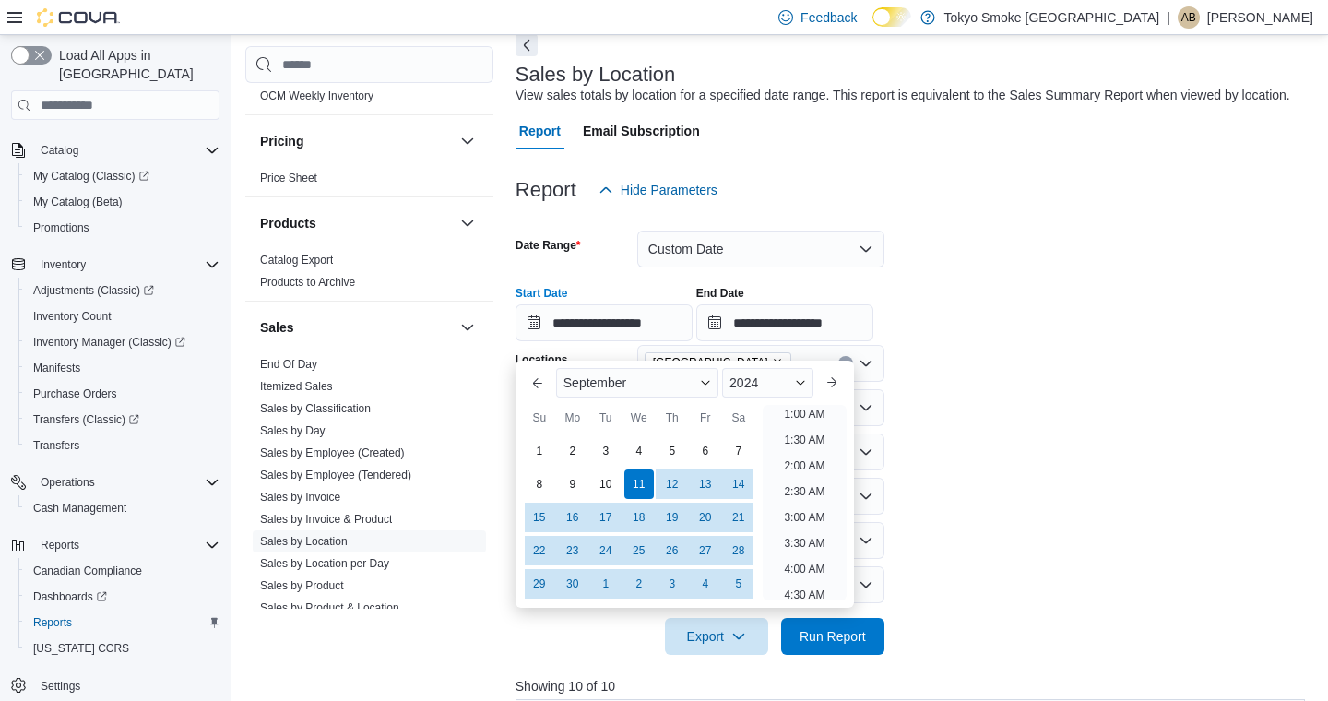
scroll to position [4, 0]
click at [985, 480] on form "**********" at bounding box center [915, 431] width 798 height 446
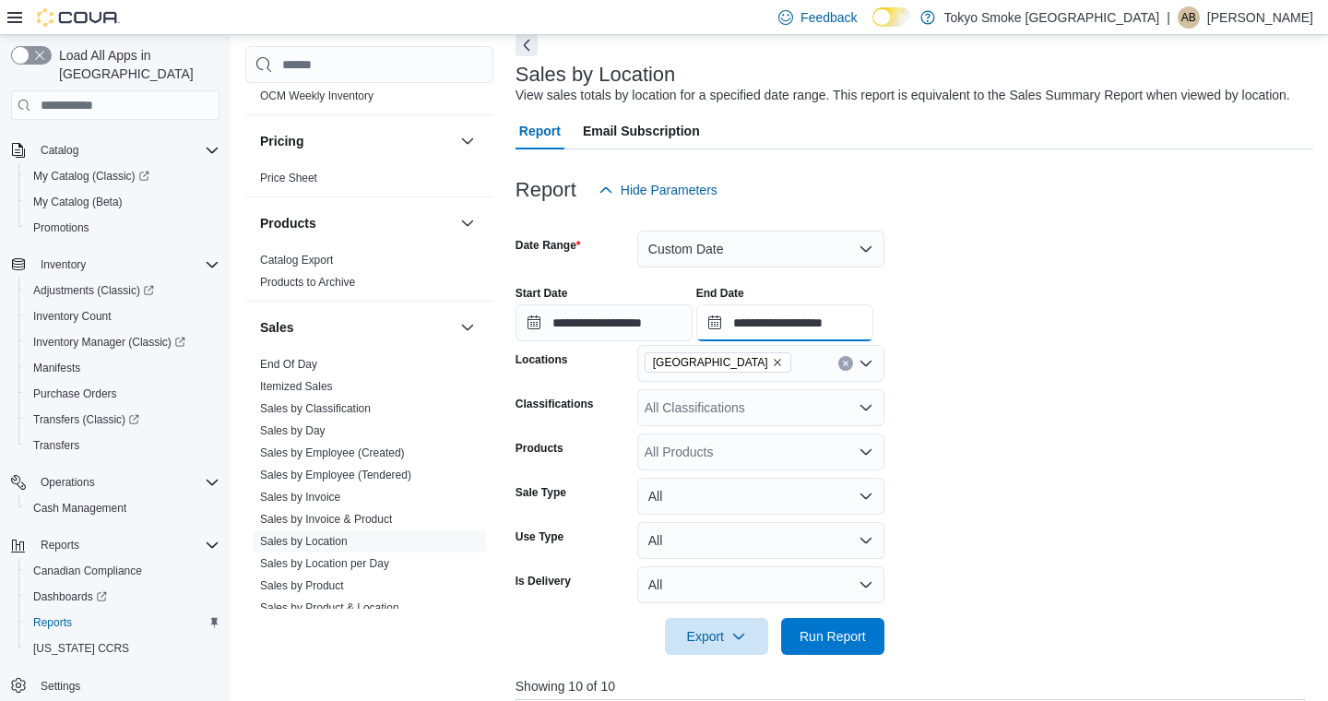
click at [787, 341] on input "**********" at bounding box center [784, 322] width 177 height 37
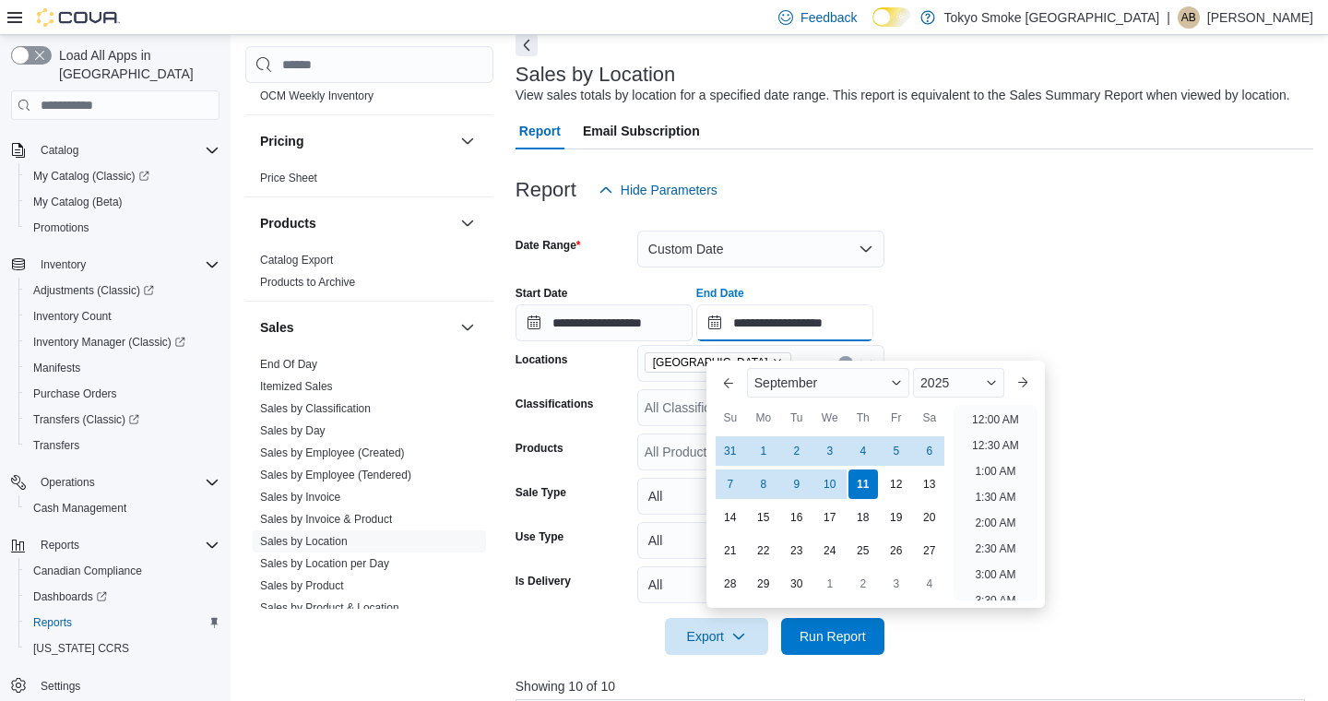
scroll to position [1048, 0]
click at [996, 385] on div "2025" at bounding box center [958, 383] width 91 height 30
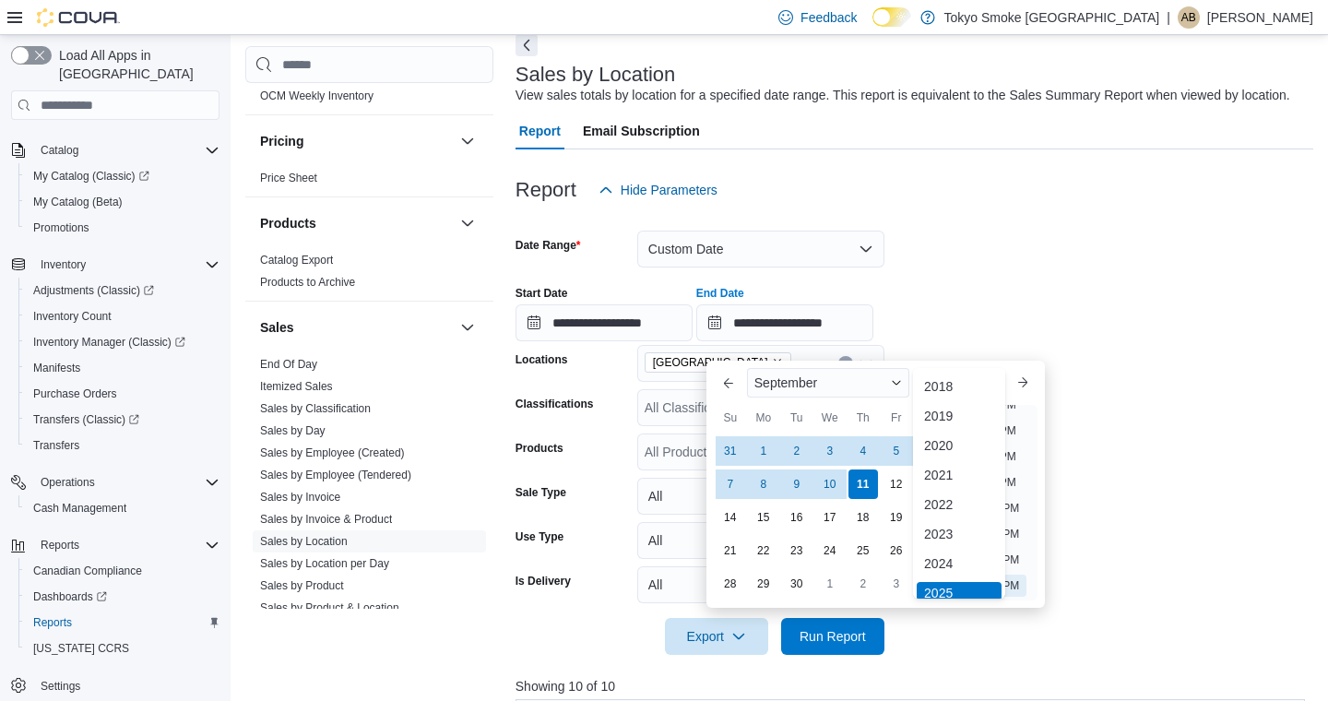
scroll to position [6, 0]
click at [951, 565] on div "2024" at bounding box center [959, 558] width 85 height 22
type input "**********"
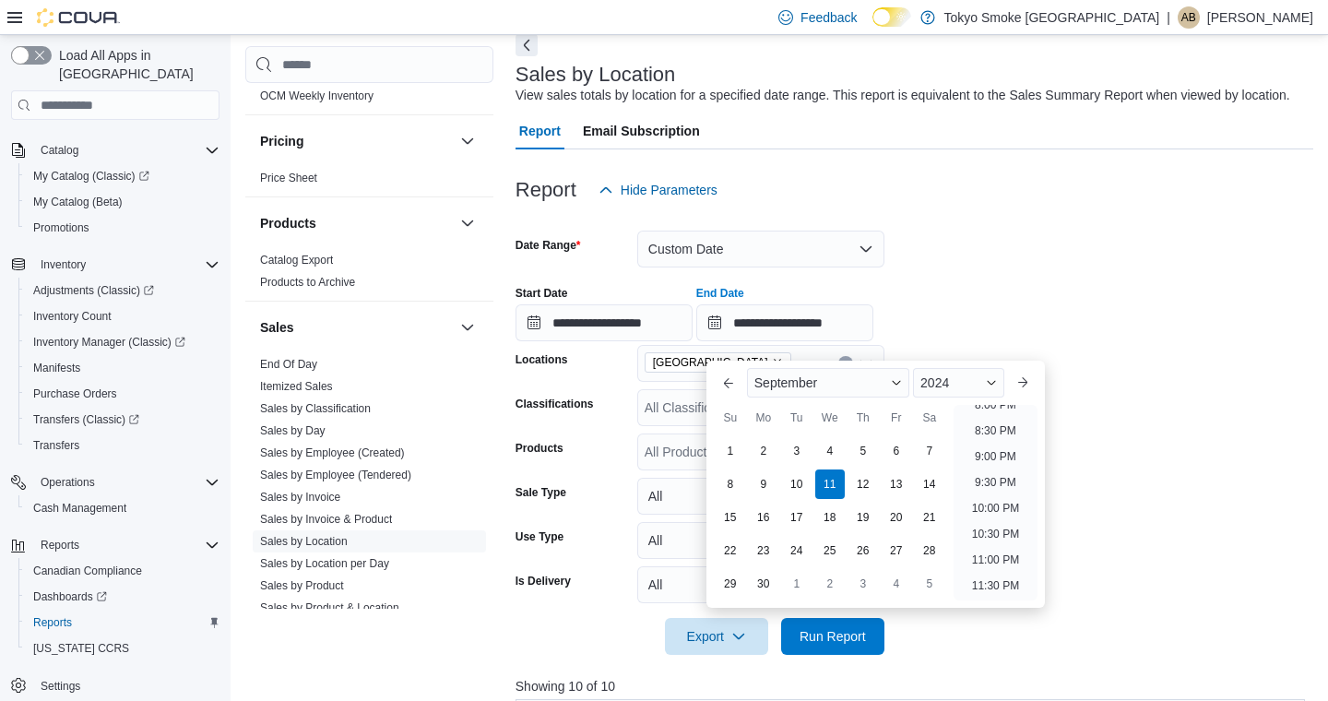
click at [1134, 517] on form "**********" at bounding box center [915, 431] width 798 height 446
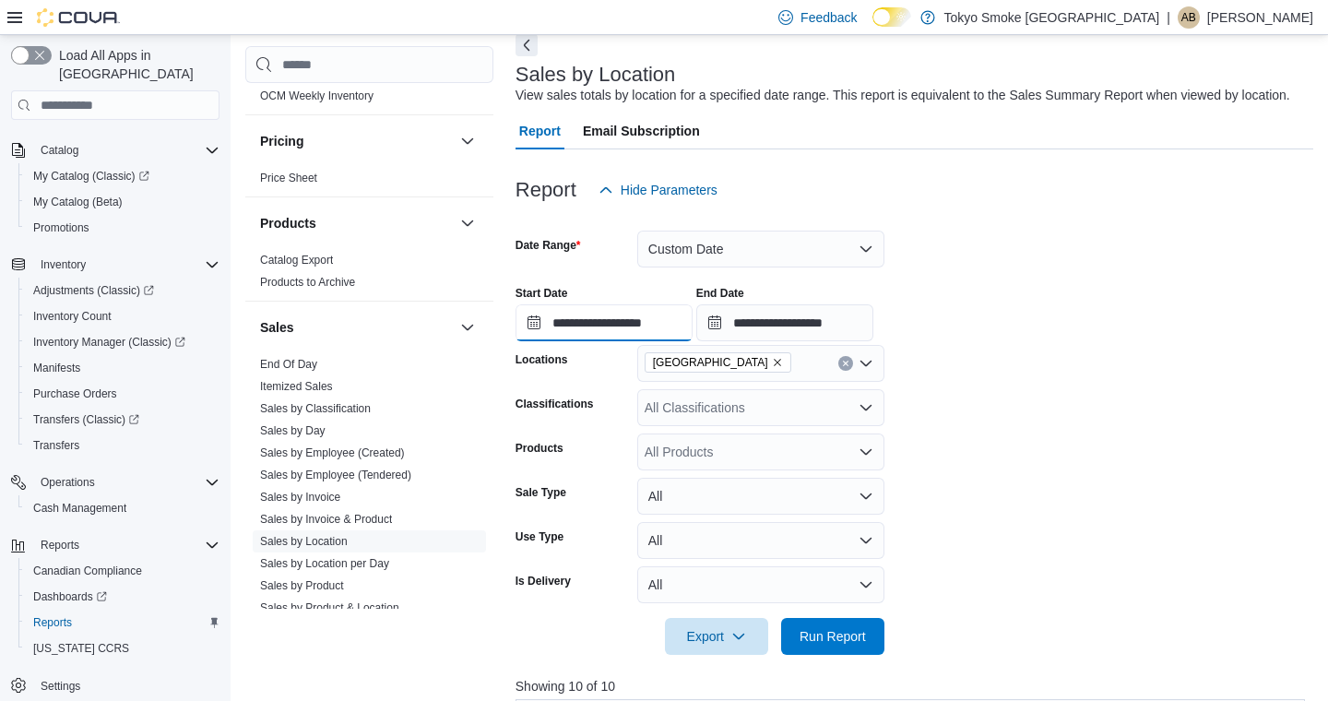
click at [567, 339] on input "**********" at bounding box center [604, 322] width 177 height 37
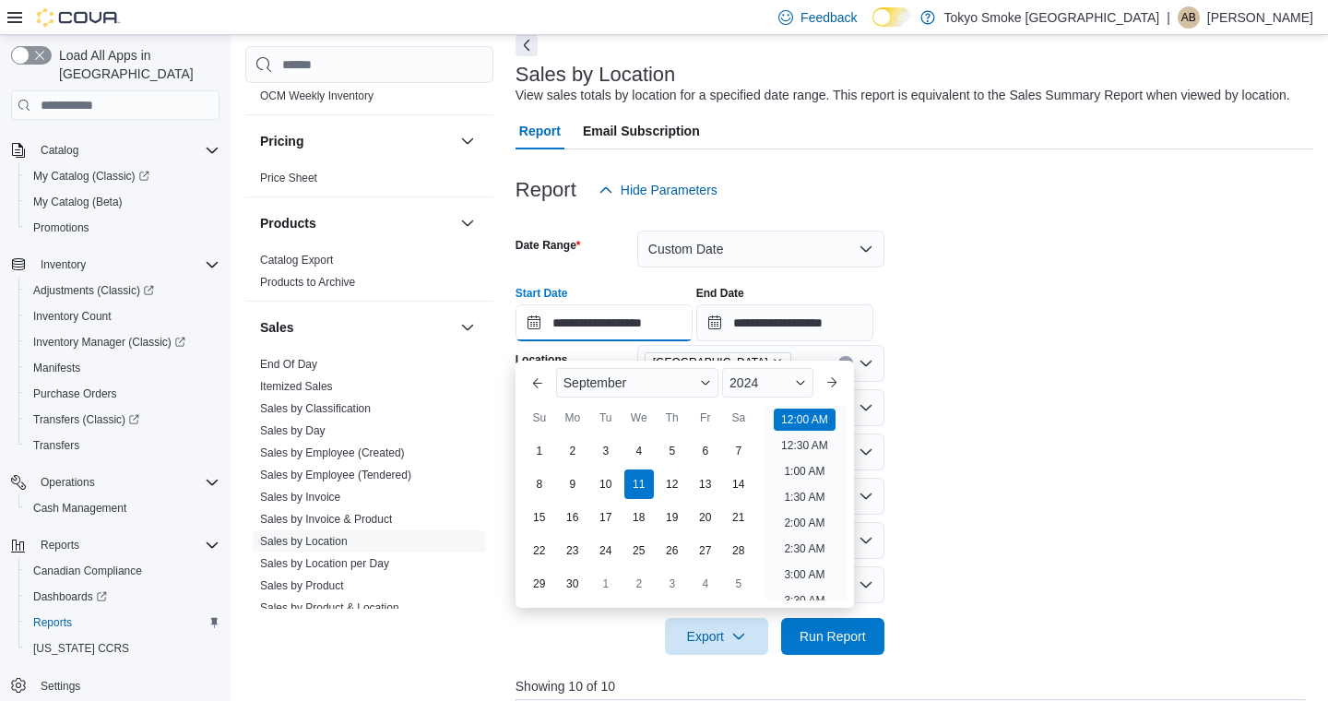
scroll to position [57, 0]
click at [1070, 526] on form "**********" at bounding box center [915, 431] width 798 height 446
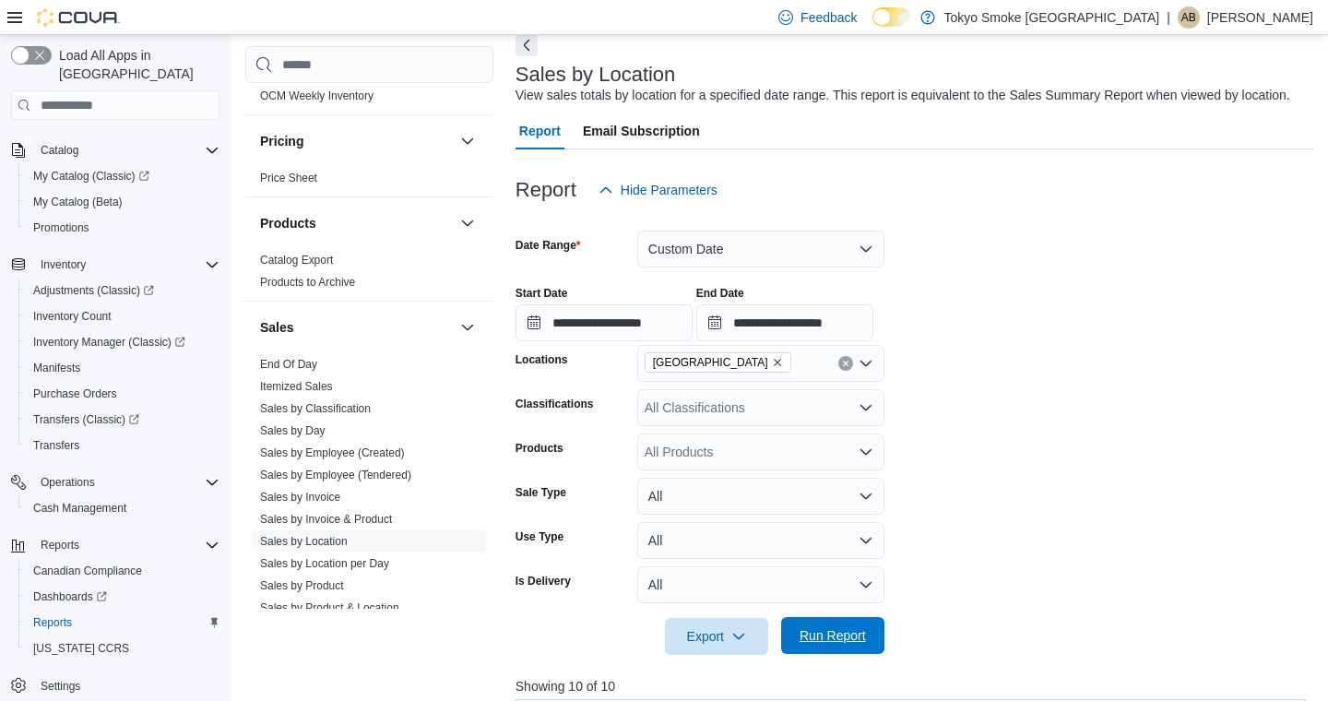
click at [853, 654] on span "Run Report" at bounding box center [832, 635] width 81 height 37
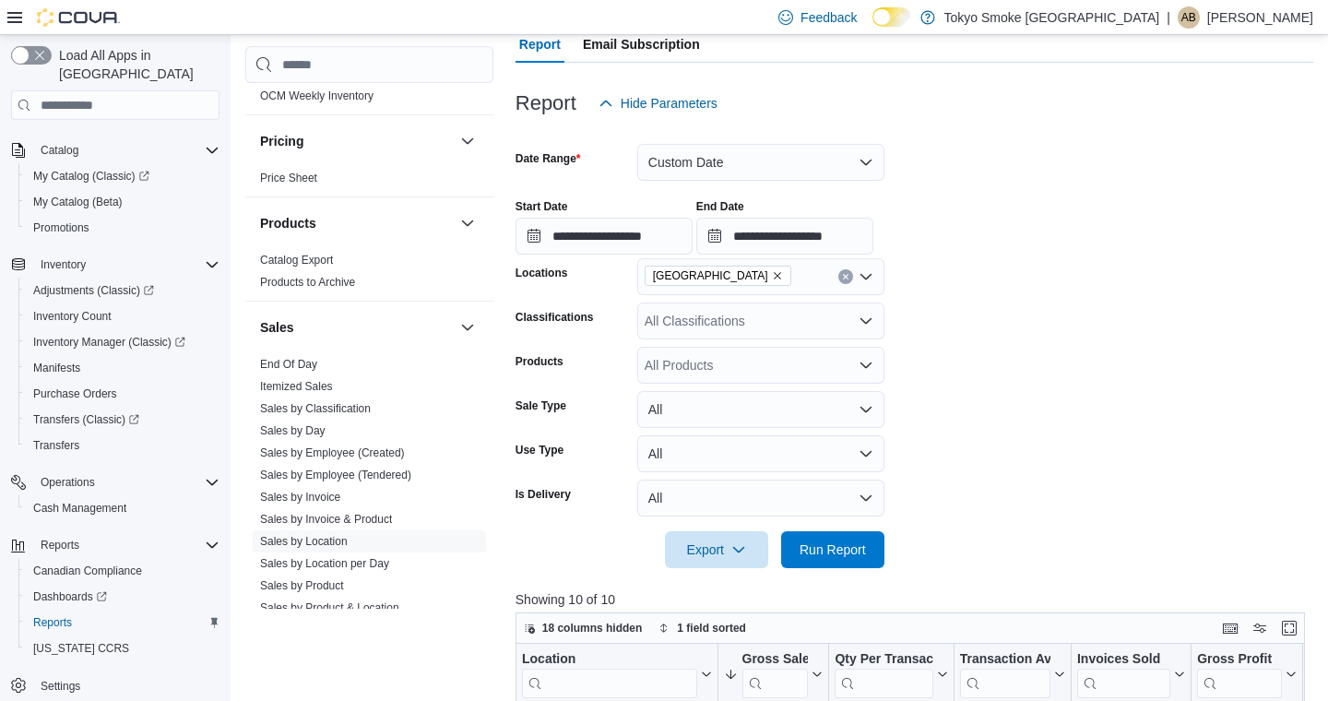
scroll to position [163, 0]
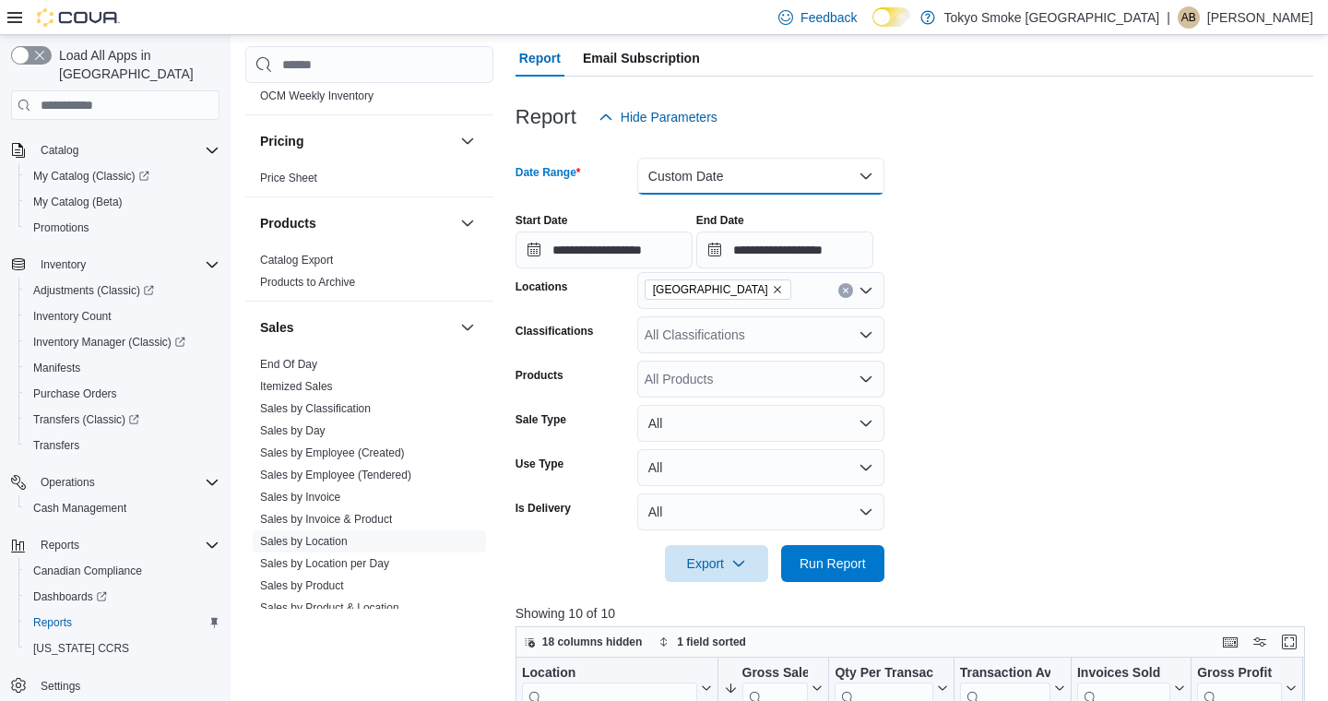
click at [675, 193] on button "Custom Date" at bounding box center [760, 176] width 247 height 37
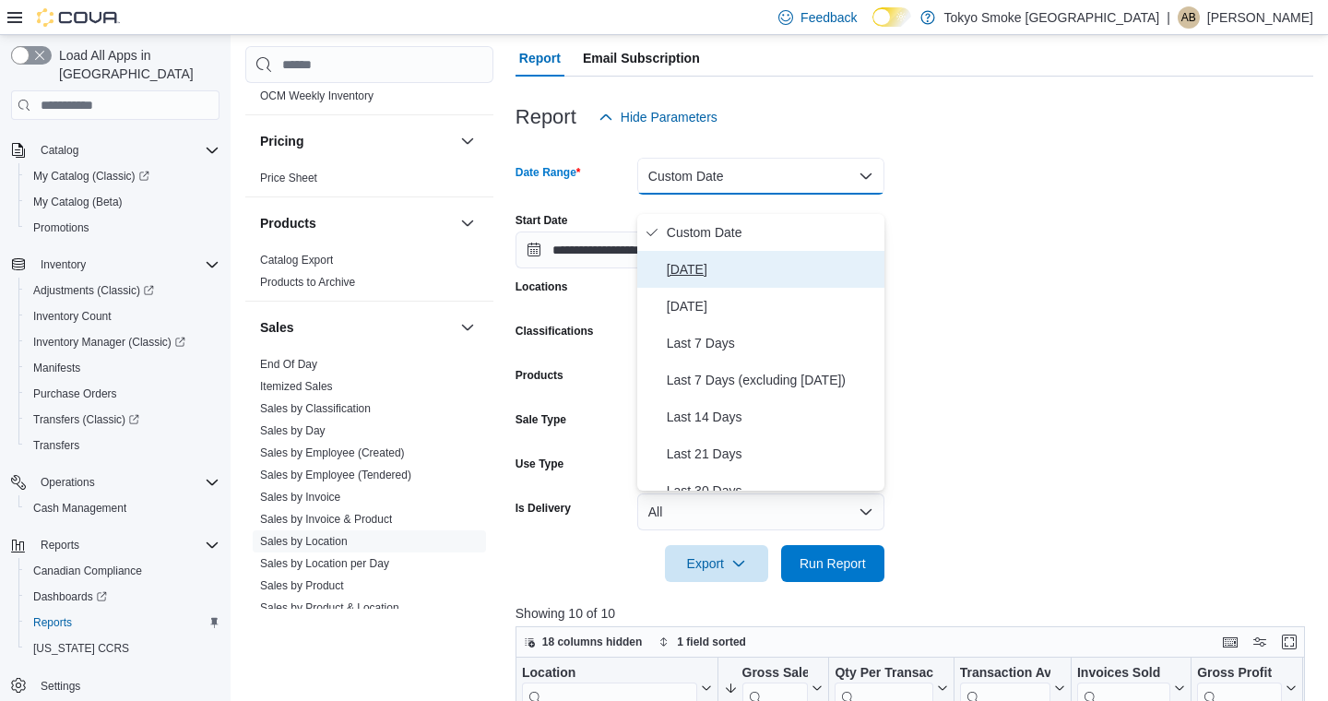
click at [688, 279] on span "[DATE]" at bounding box center [772, 269] width 210 height 22
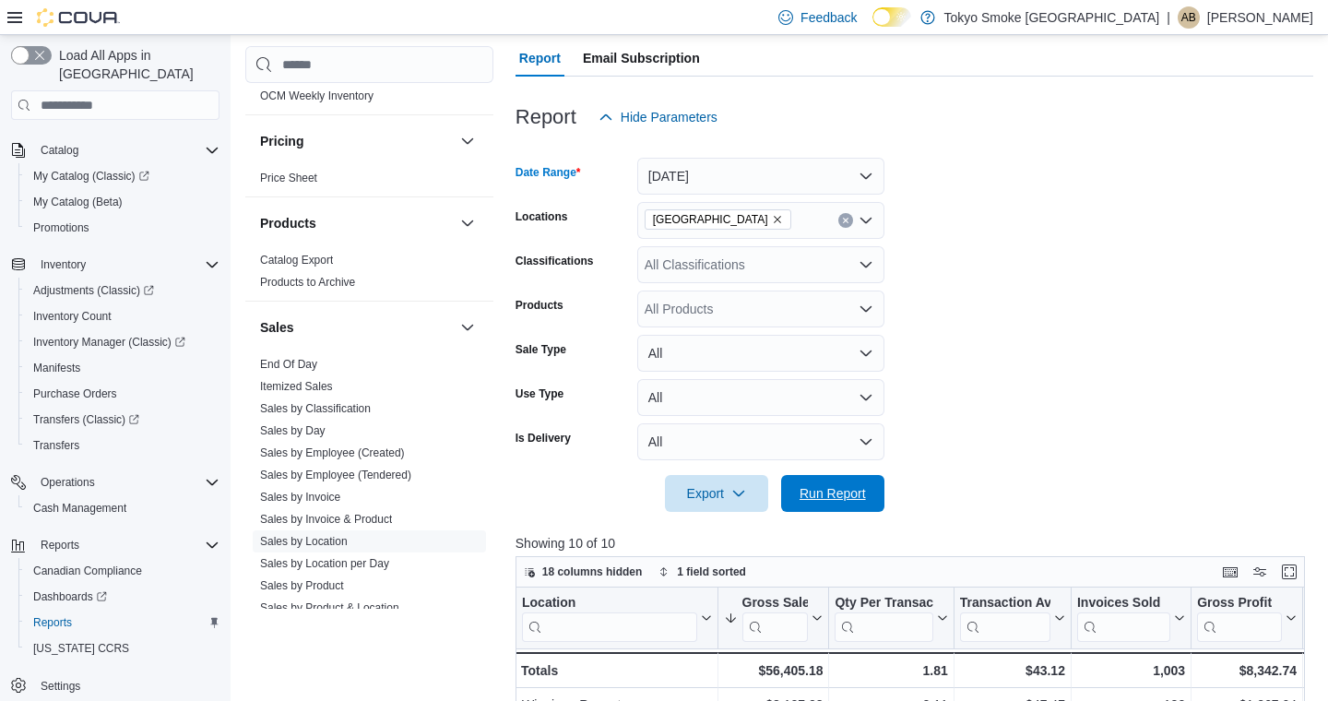
click at [847, 503] on span "Run Report" at bounding box center [833, 493] width 66 height 18
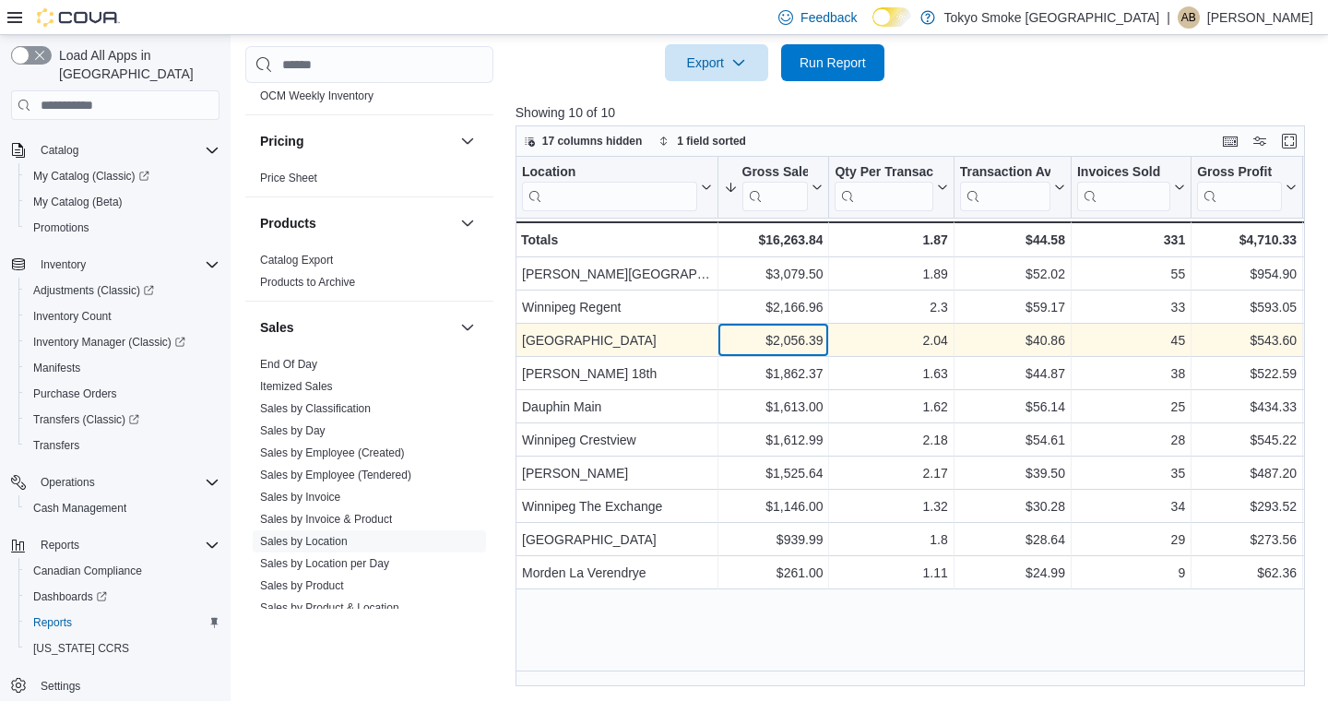
click at [795, 344] on div "$2,056.39" at bounding box center [773, 340] width 100 height 22
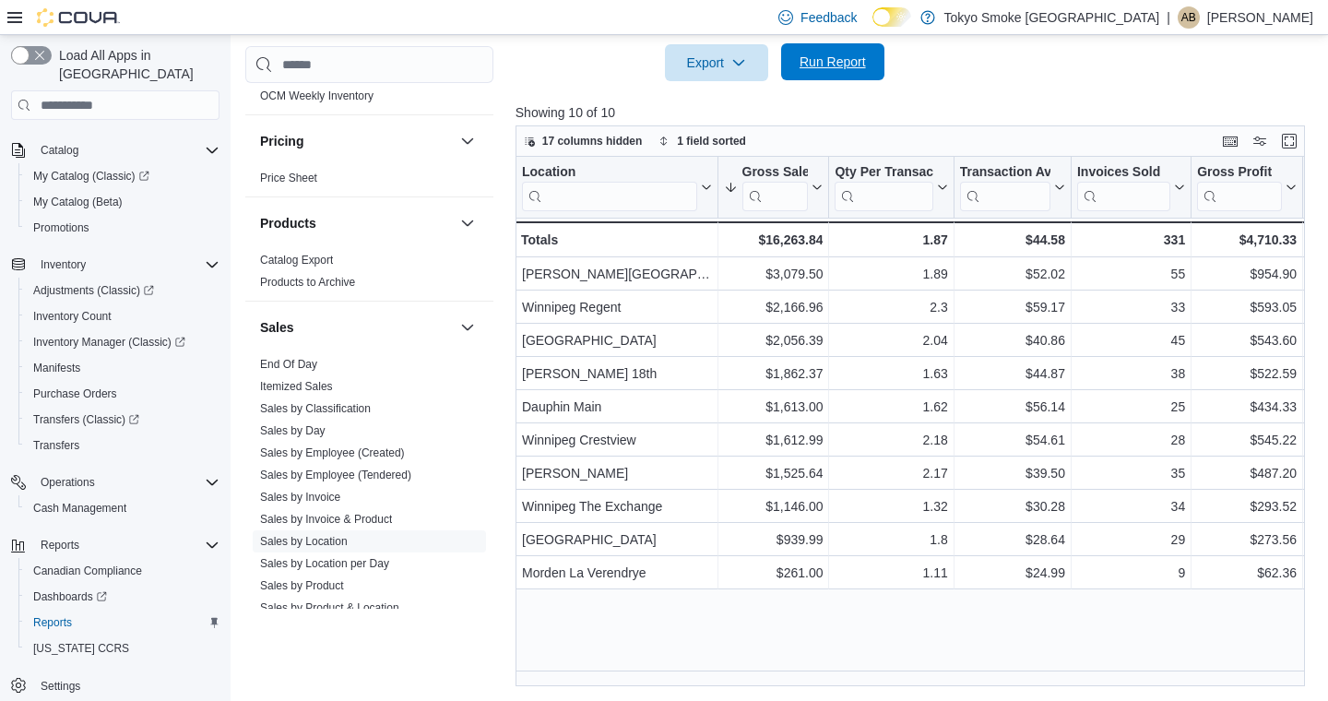
click at [859, 71] on span "Run Report" at bounding box center [832, 61] width 81 height 37
